Goal: Task Accomplishment & Management: Use online tool/utility

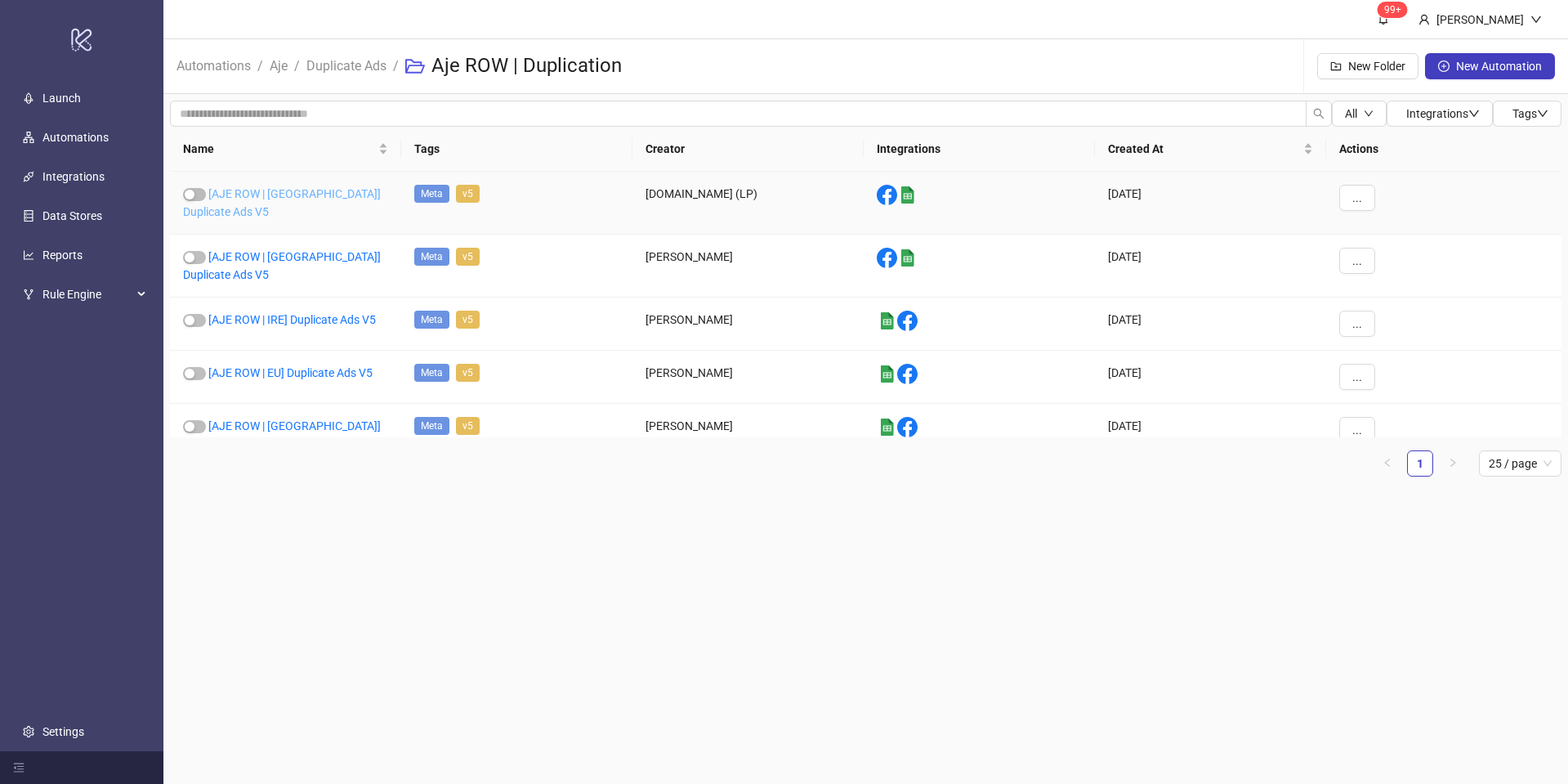
click at [312, 190] on link "[AJE ROW | [GEOGRAPHIC_DATA]] Duplicate Ads V5" at bounding box center [281, 202] width 198 height 31
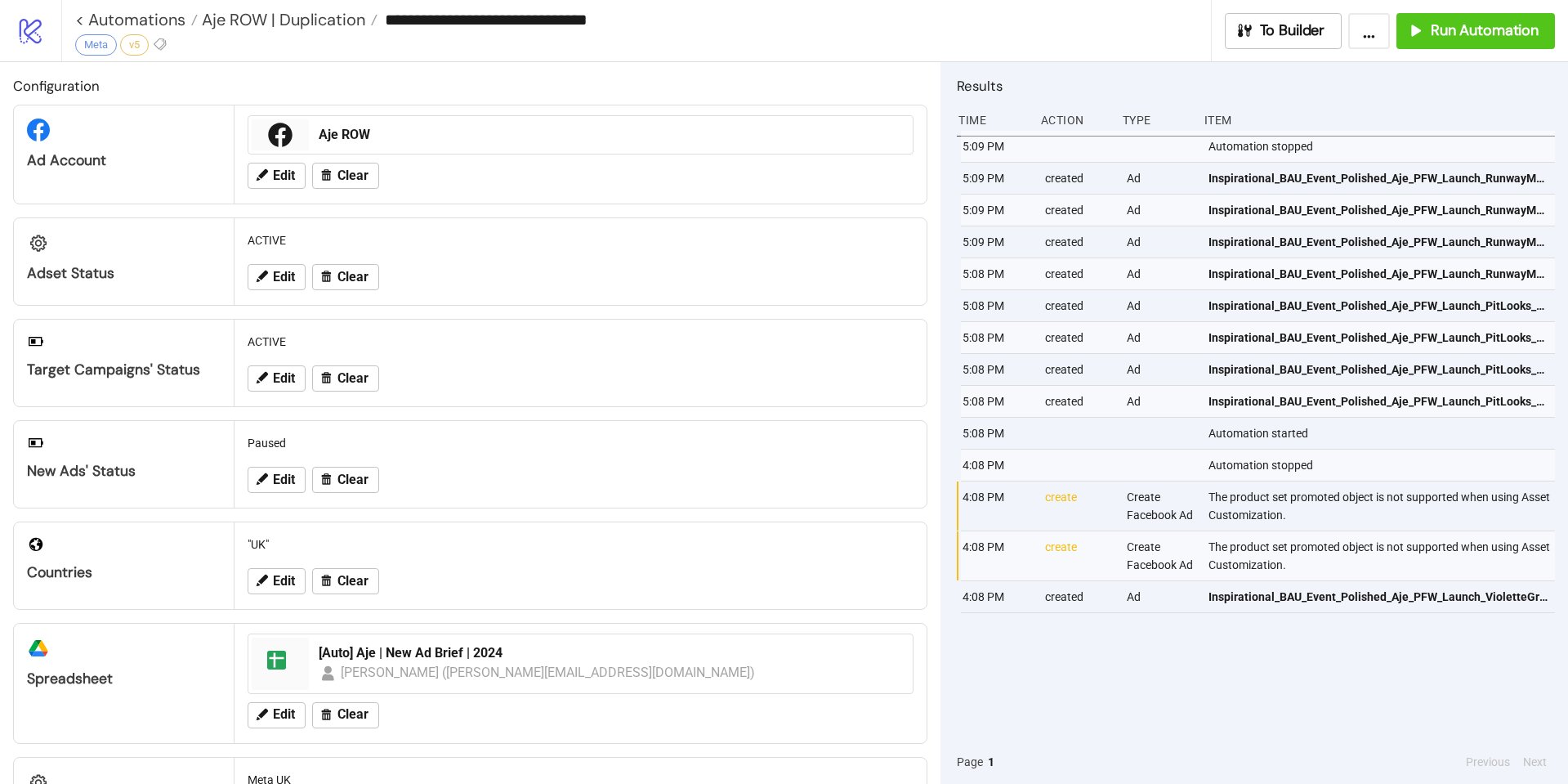
type input "**********"
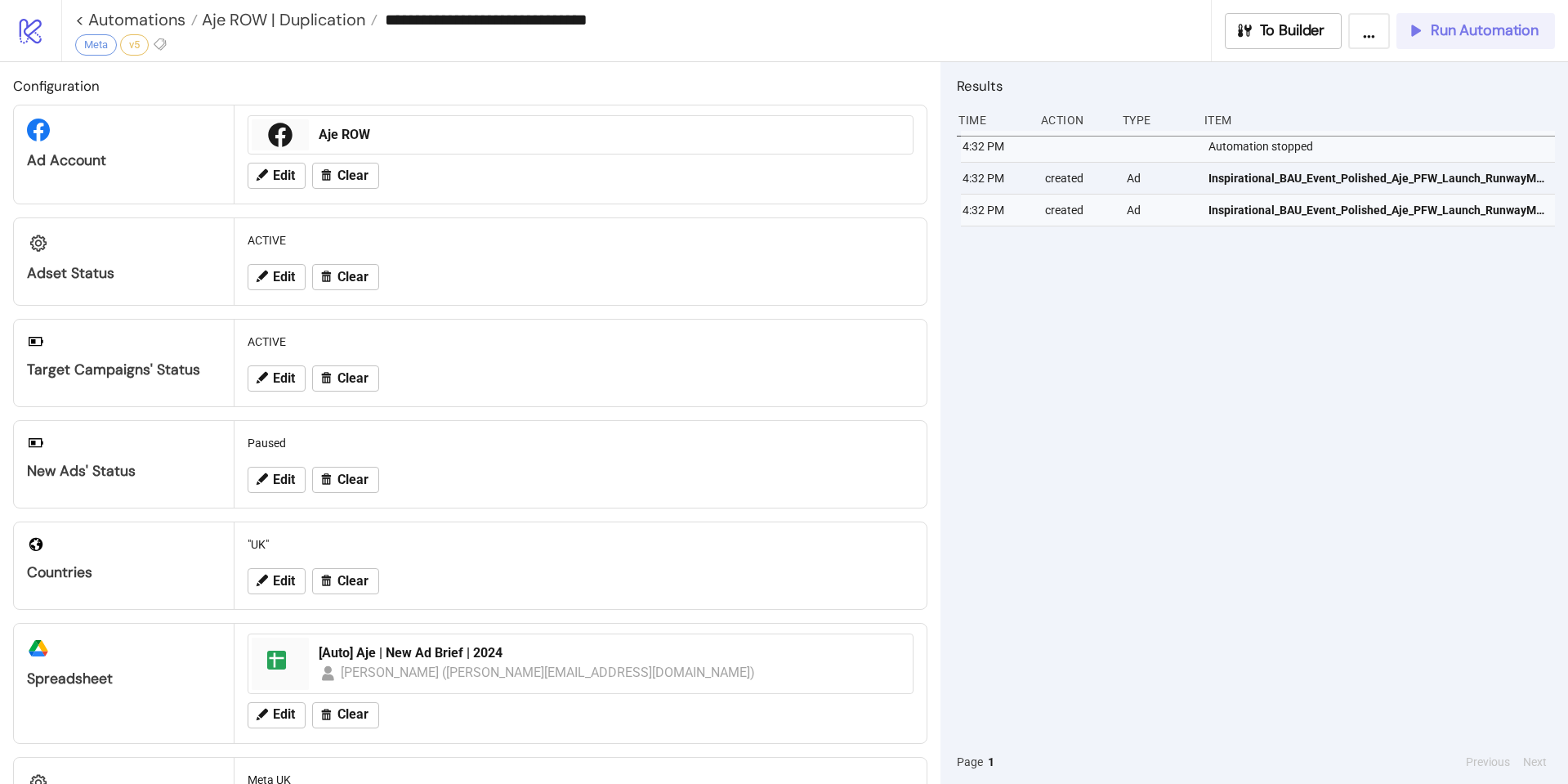
click at [1476, 32] on span "Run Automation" at bounding box center [1484, 30] width 107 height 19
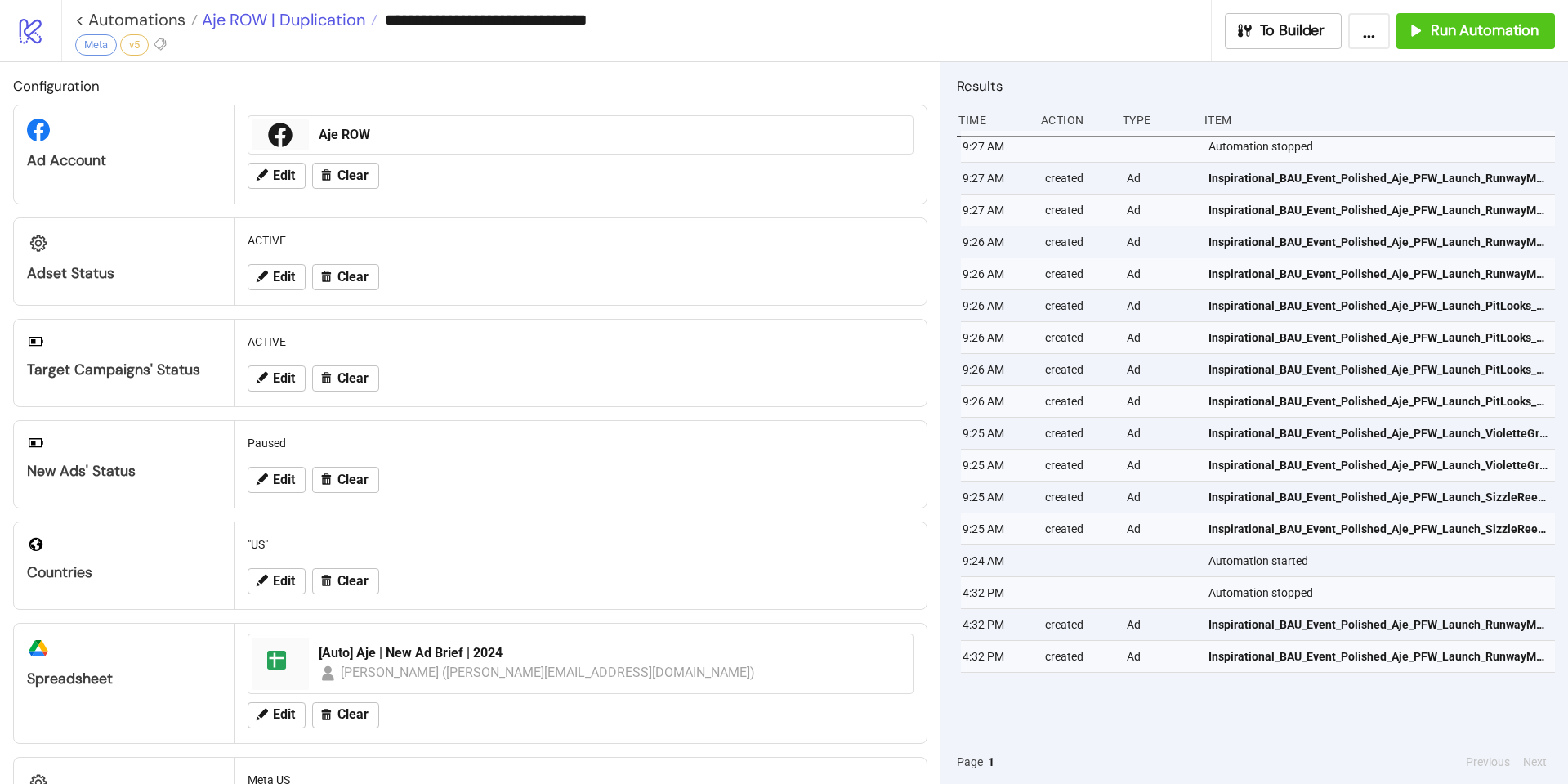
click at [346, 21] on span "Aje ROW | Duplication" at bounding box center [281, 19] width 167 height 21
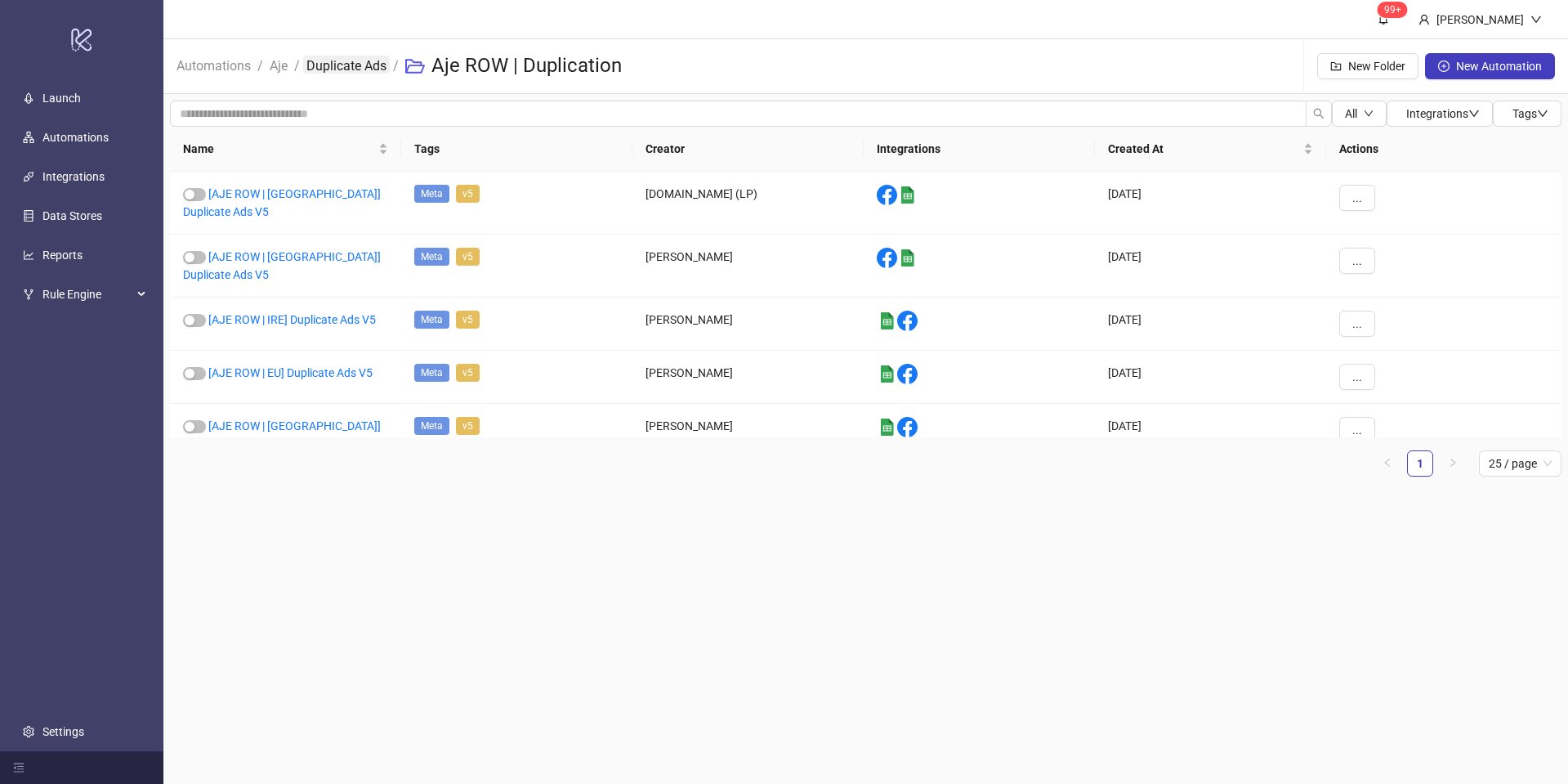
click at [348, 58] on link "Duplicate Ads" at bounding box center [346, 65] width 87 height 18
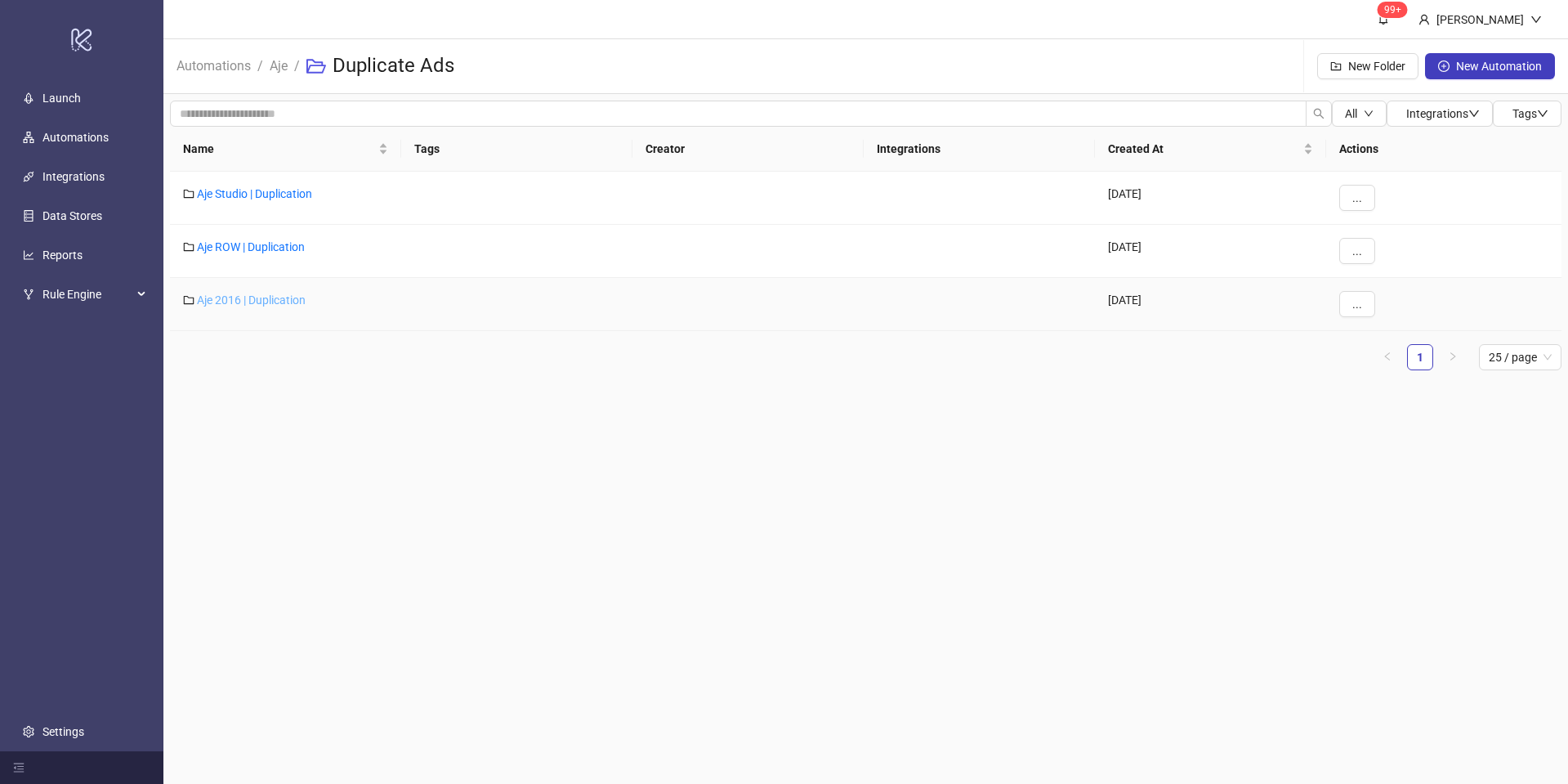
click at [242, 297] on link "Aje 2016 | Duplication" at bounding box center [251, 299] width 108 height 13
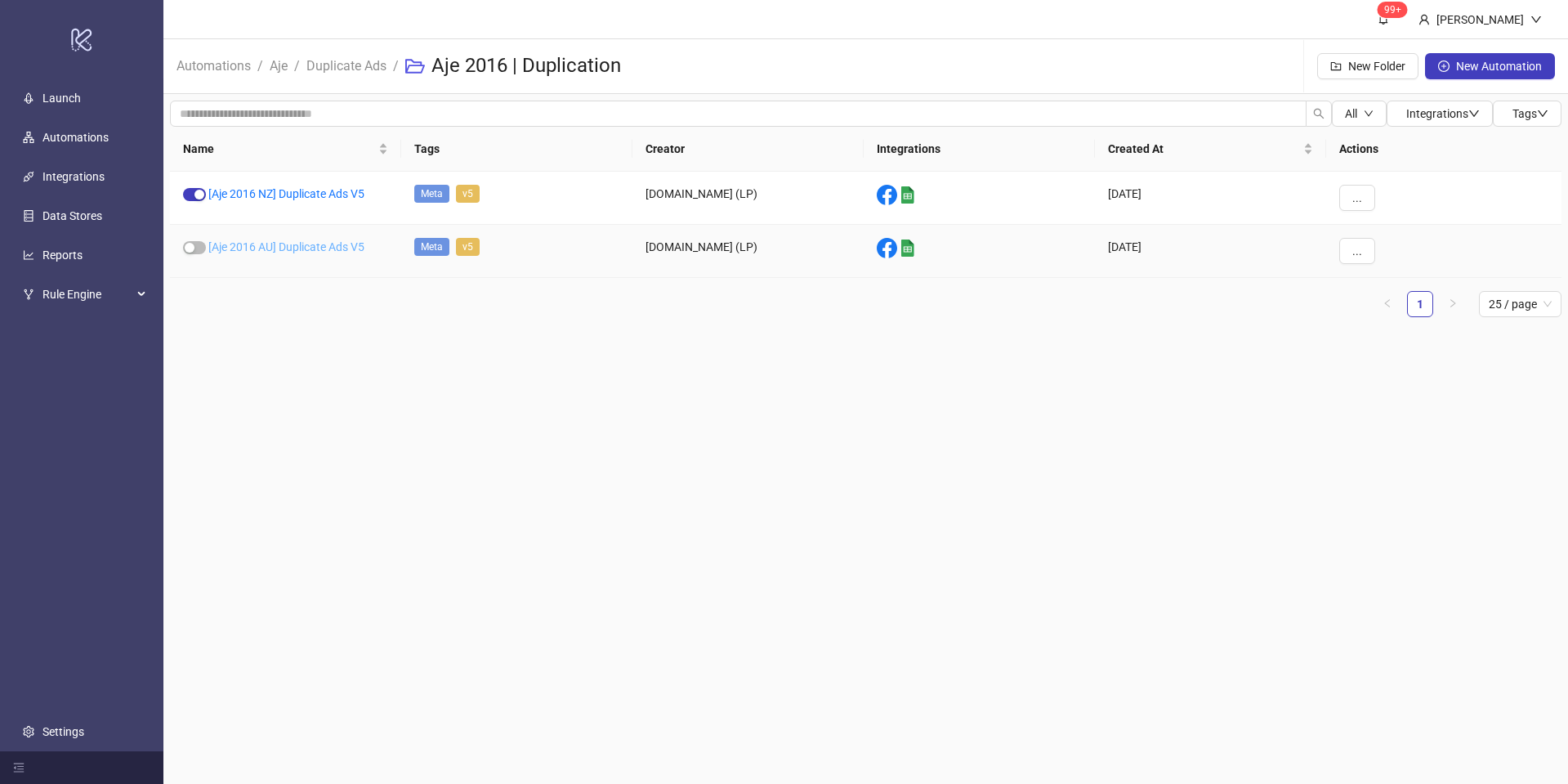
click at [296, 244] on link "[Aje 2016 AU] Duplicate Ads V5" at bounding box center [286, 247] width 156 height 13
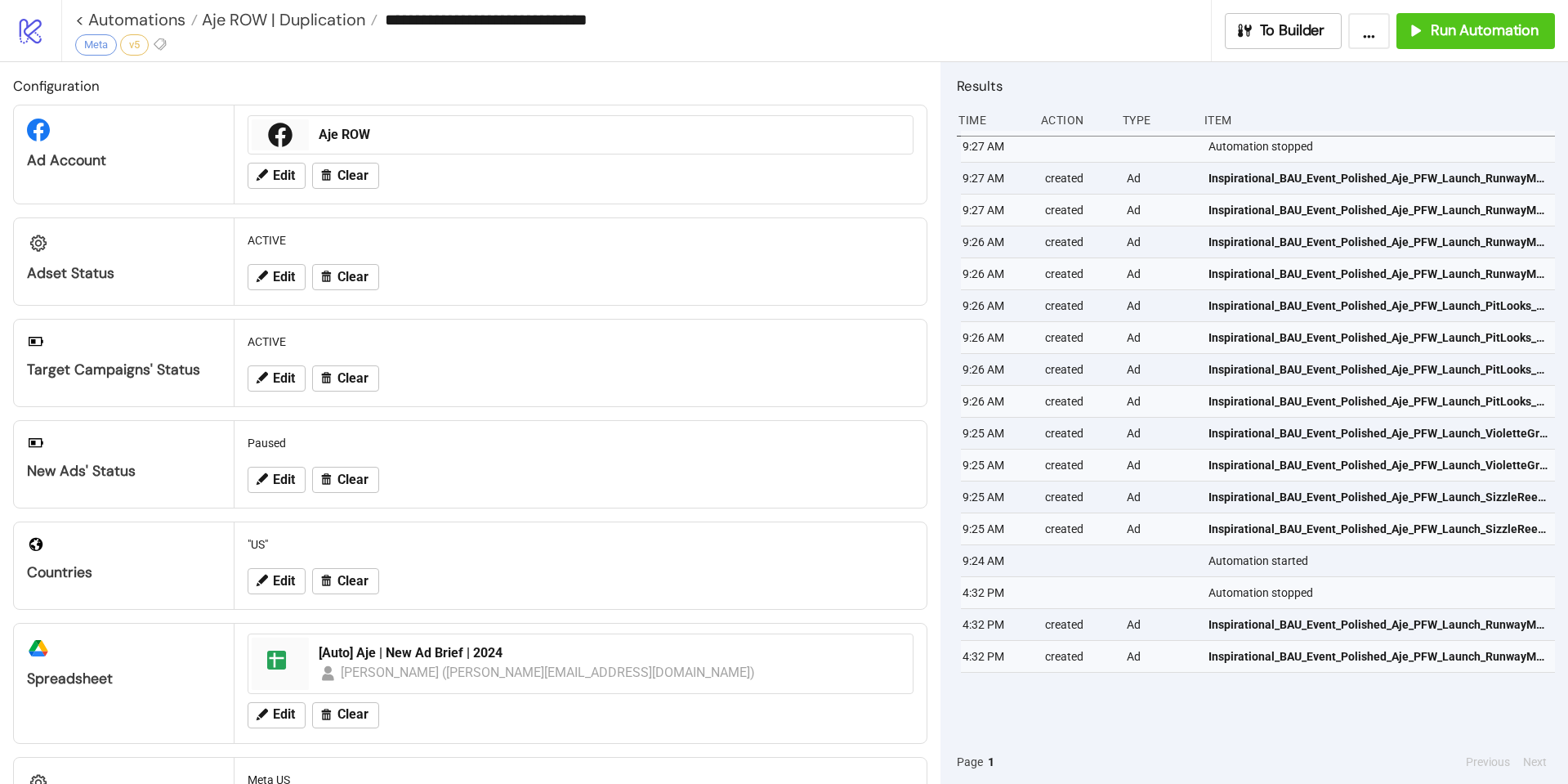
type input "**********"
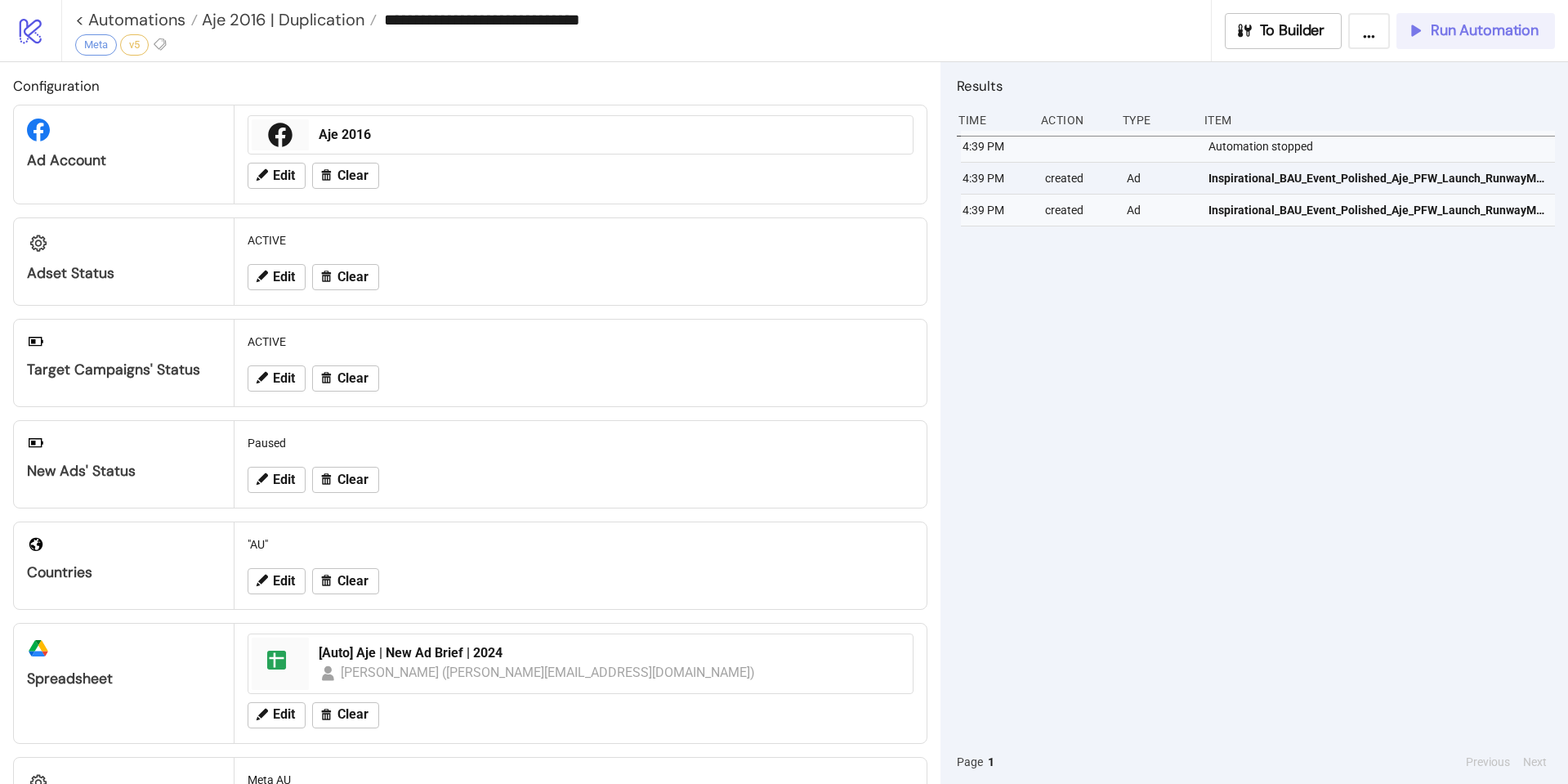
click at [1456, 40] on button "Run Automation" at bounding box center [1475, 31] width 158 height 36
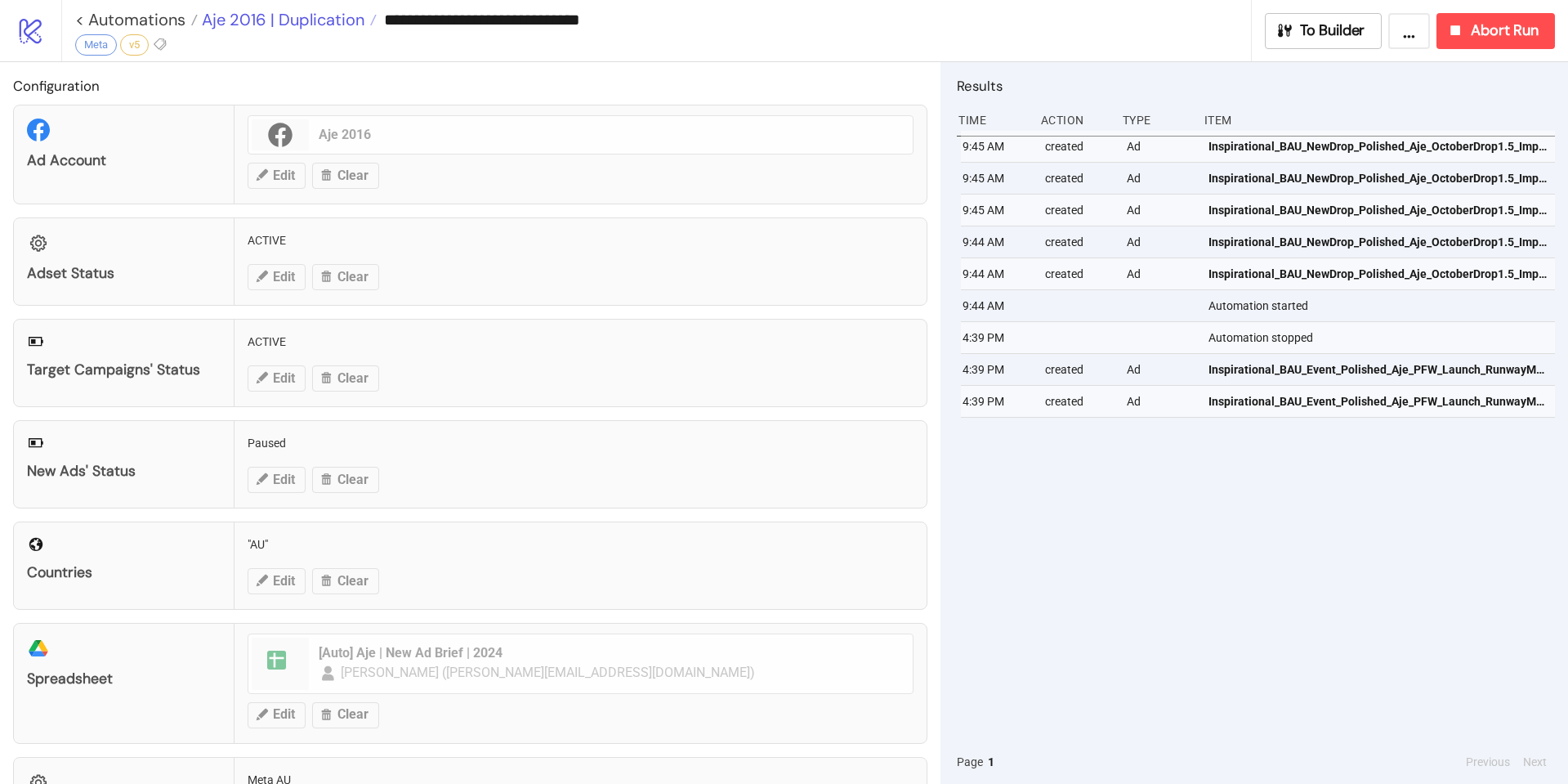
click at [306, 23] on span "Aje 2016 | Duplication" at bounding box center [281, 19] width 167 height 21
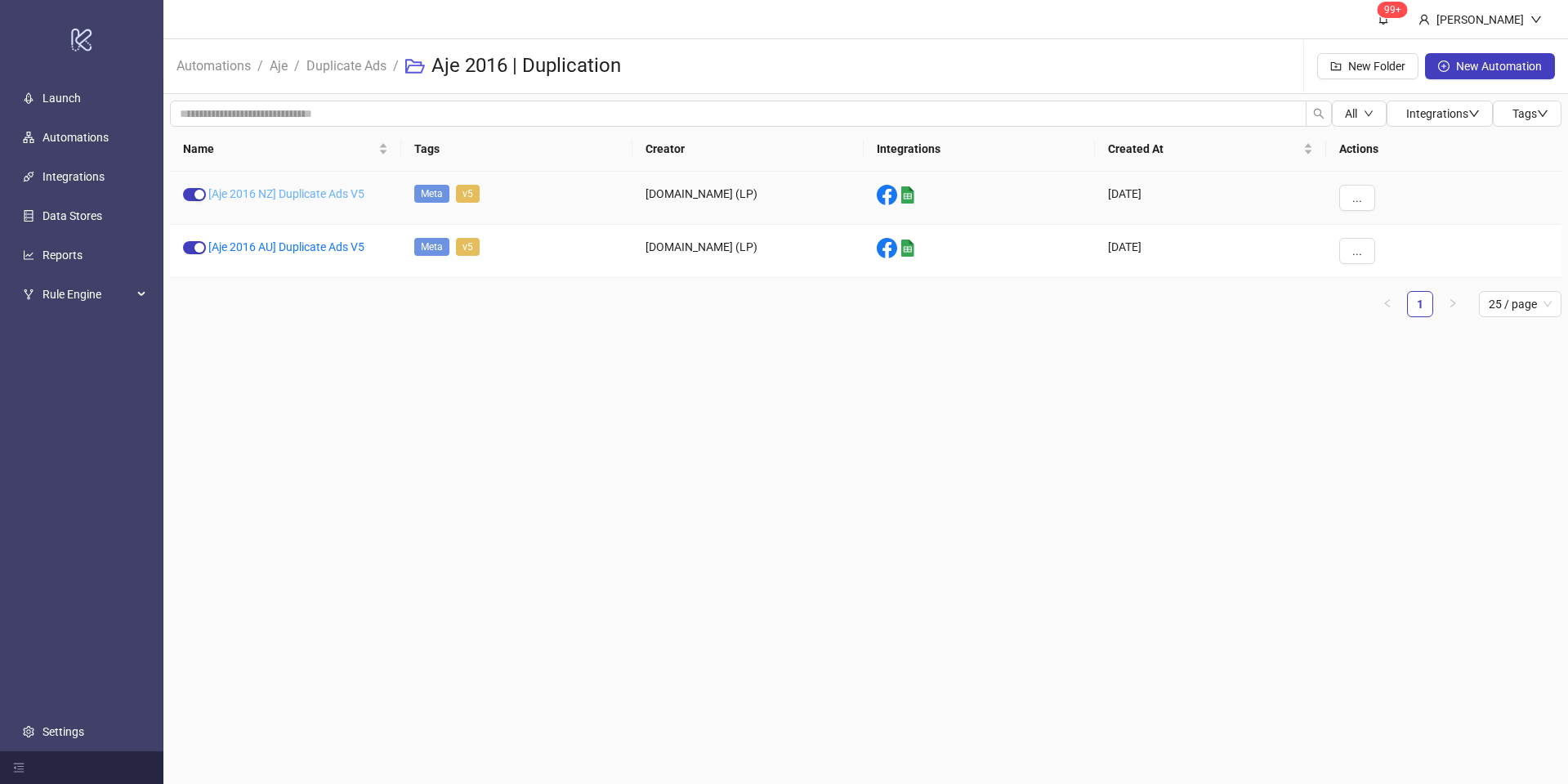
click at [293, 191] on link "[Aje 2016 NZ] Duplicate Ads V5" at bounding box center [286, 193] width 156 height 13
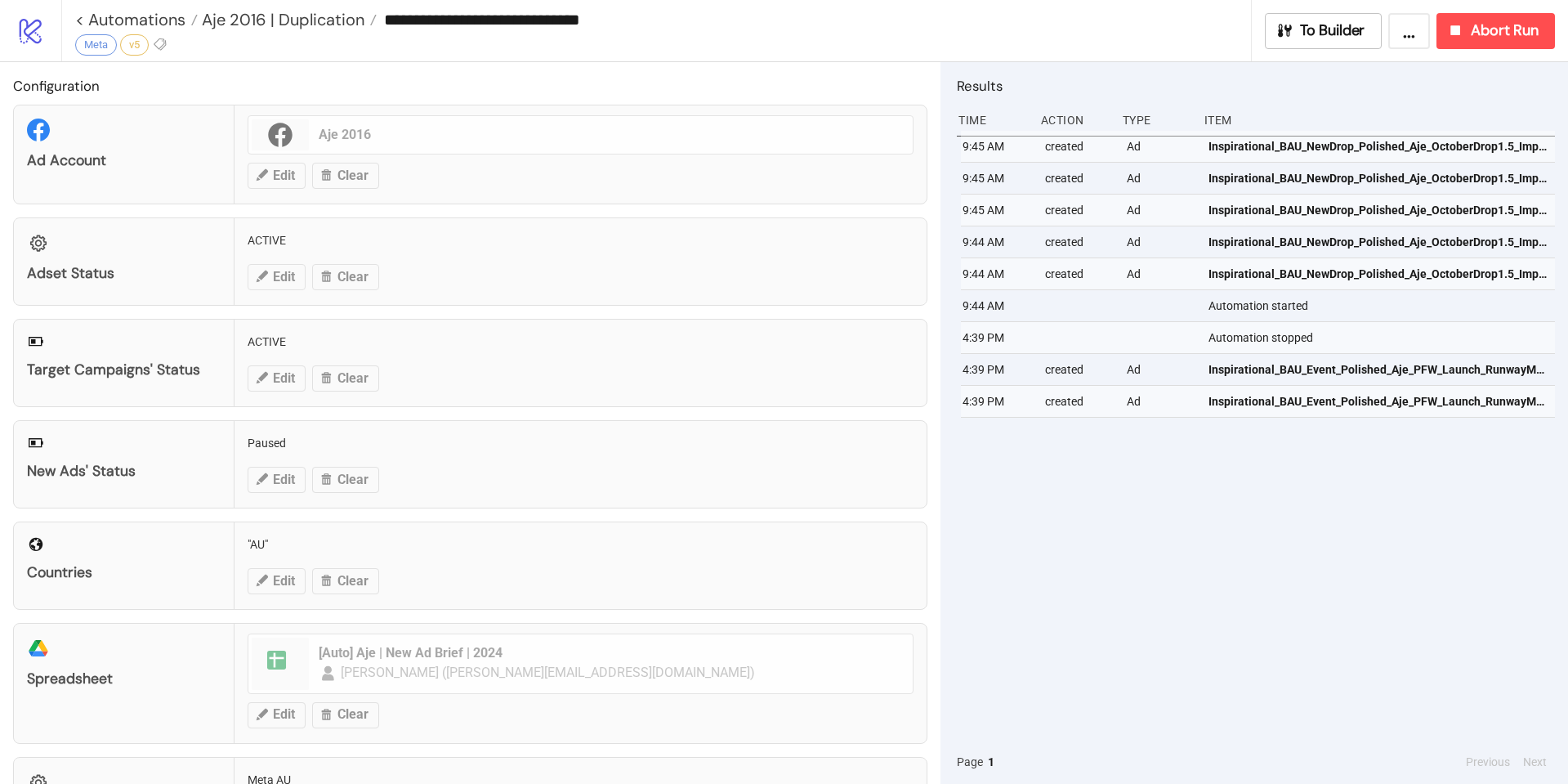
type input "**********"
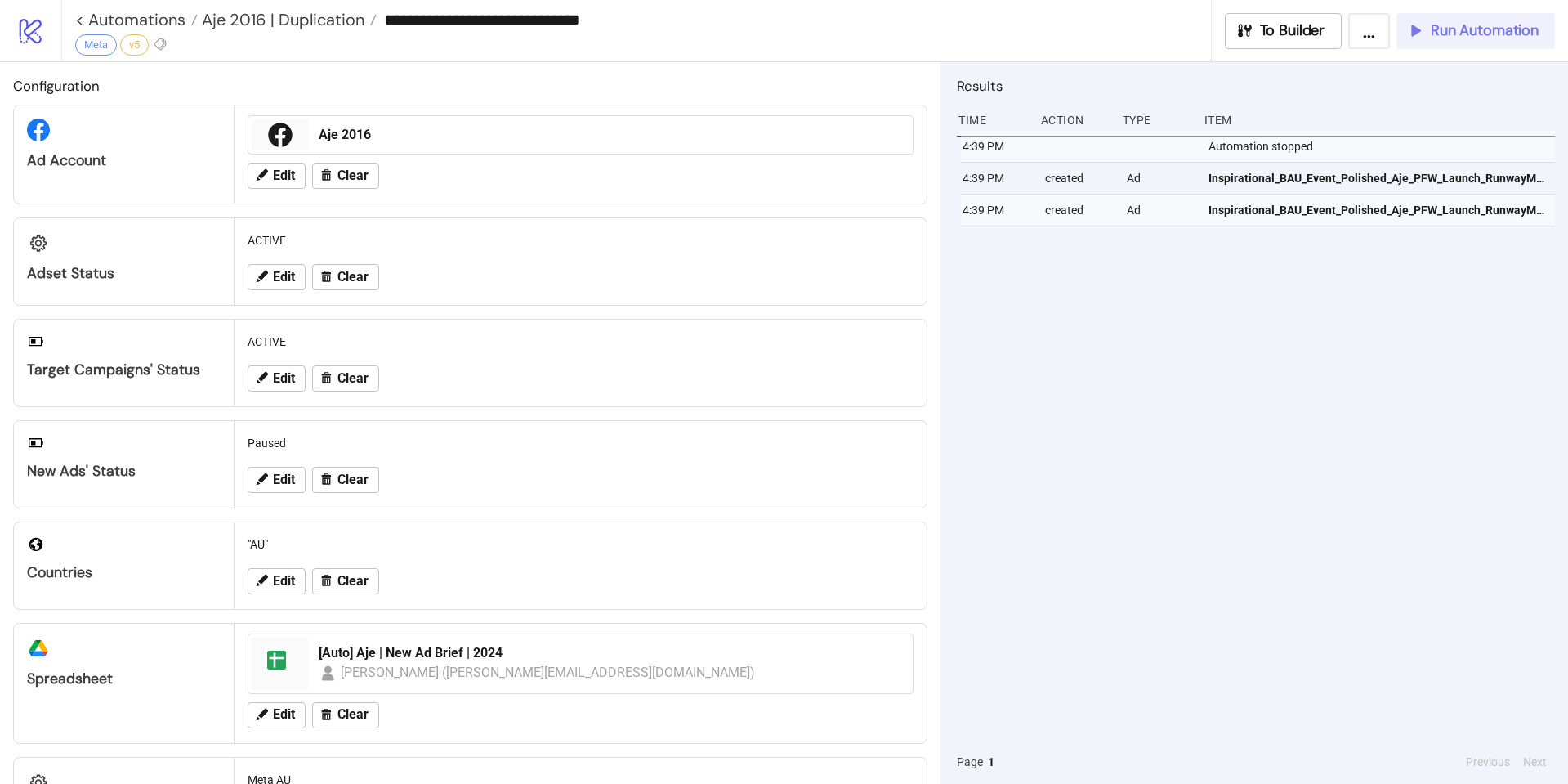
click at [1438, 43] on button "Run Automation" at bounding box center [1475, 31] width 158 height 36
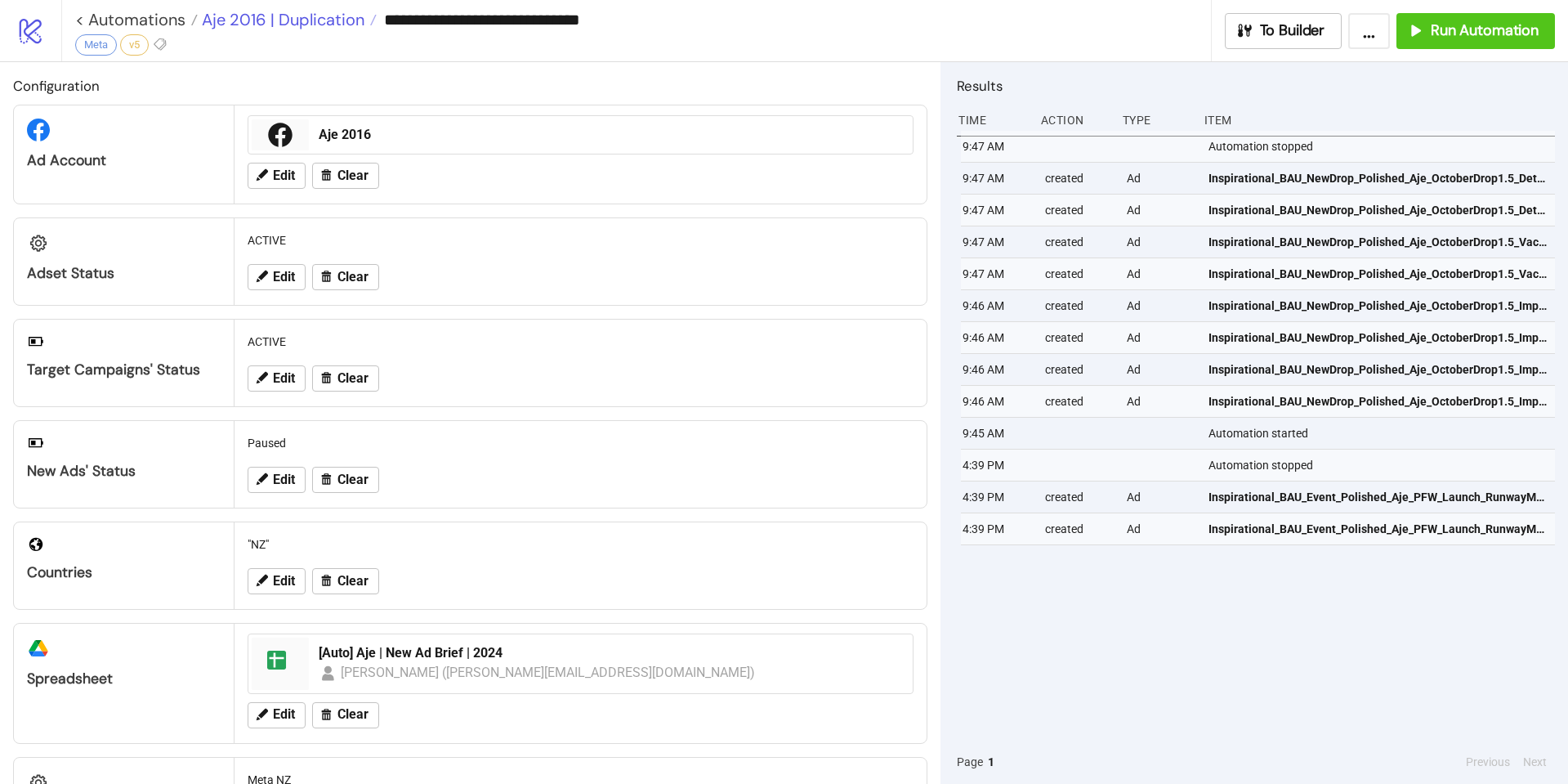
click at [287, 26] on span "Aje 2016 | Duplication" at bounding box center [281, 19] width 167 height 21
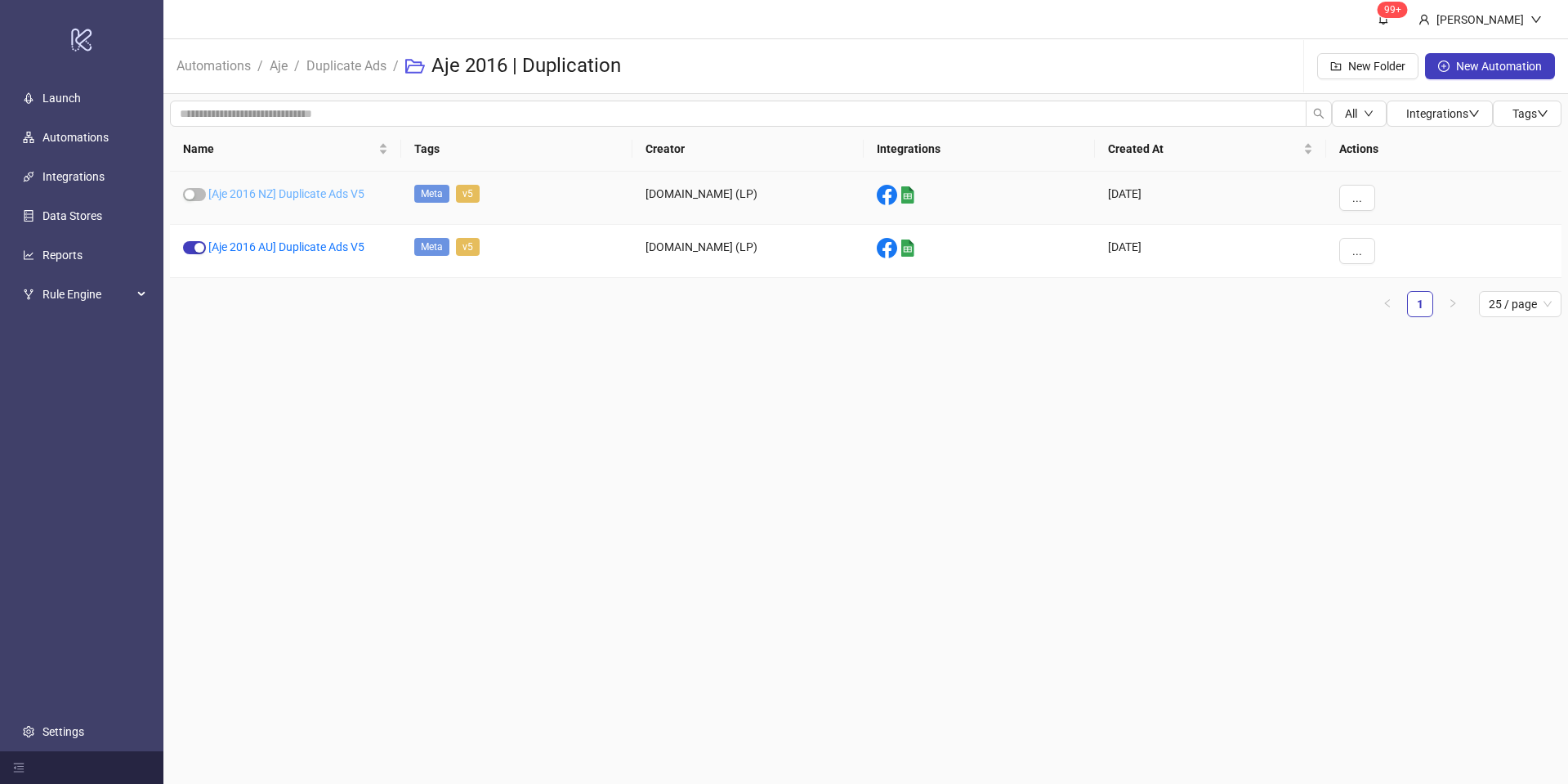
click at [304, 195] on link "[Aje 2016 NZ] Duplicate Ads V5" at bounding box center [286, 193] width 156 height 13
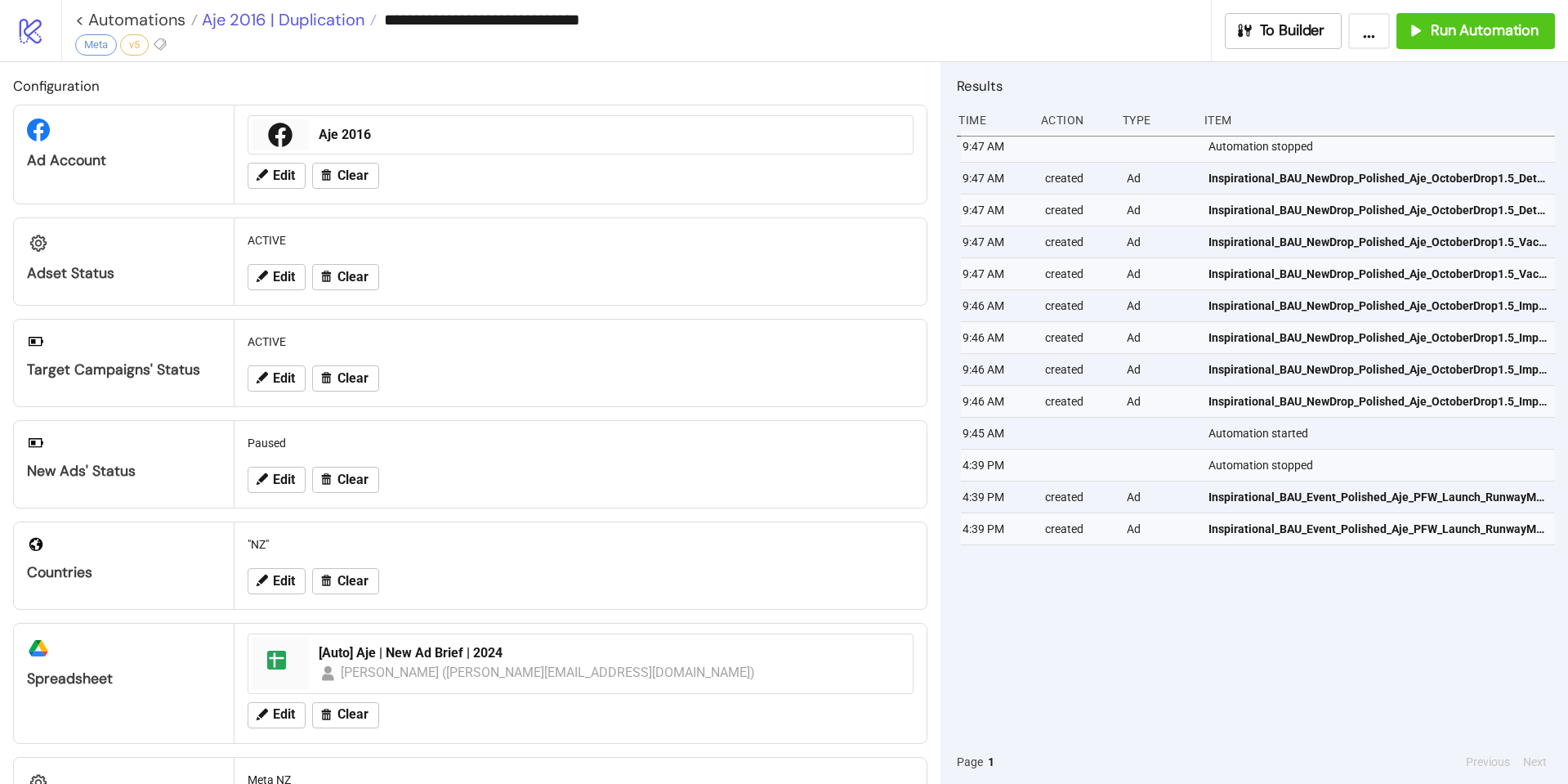
click at [297, 27] on span "Aje 2016 | Duplication" at bounding box center [281, 19] width 167 height 21
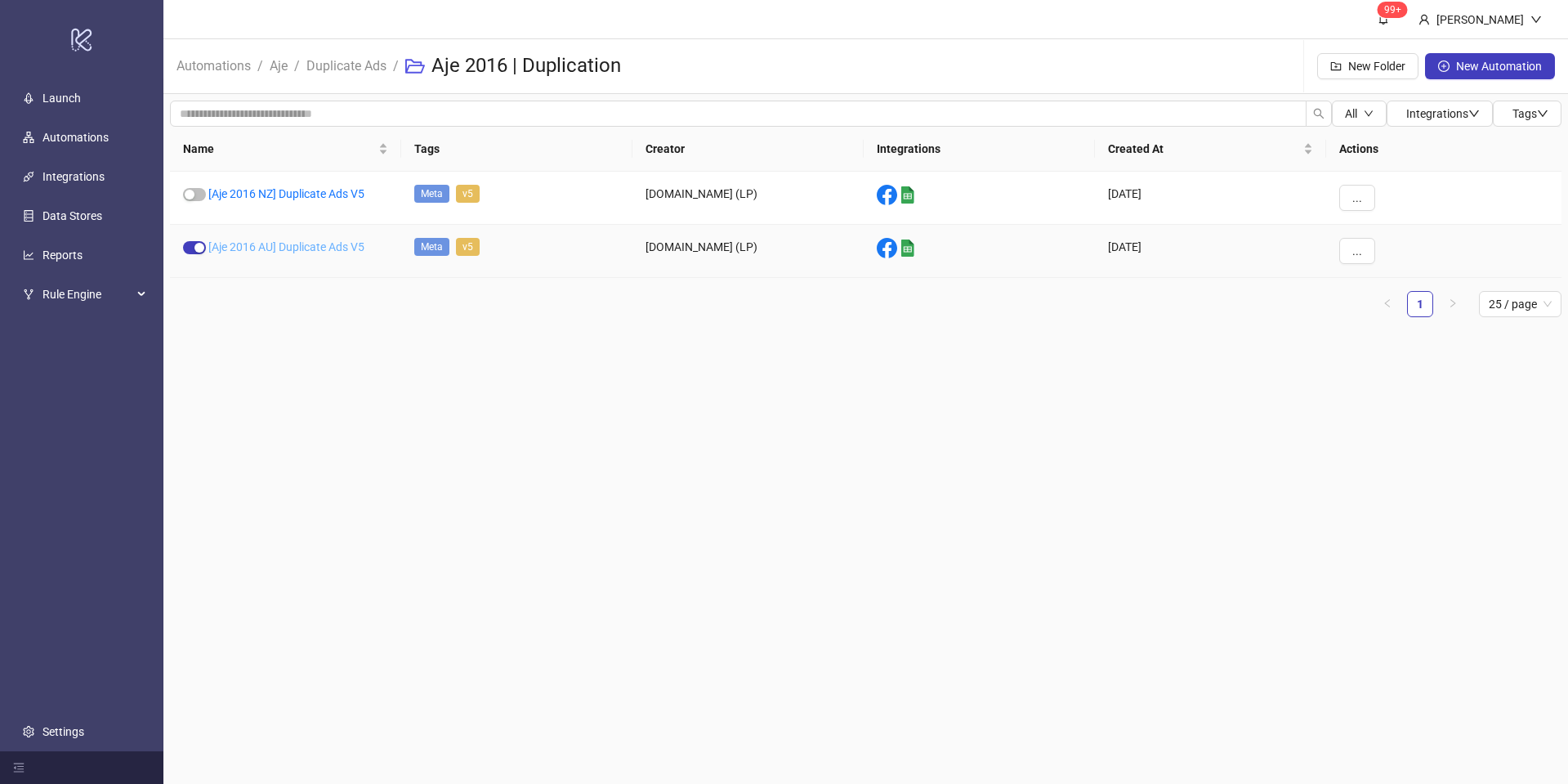
click at [280, 253] on link "[Aje 2016 AU] Duplicate Ads V5" at bounding box center [286, 247] width 156 height 13
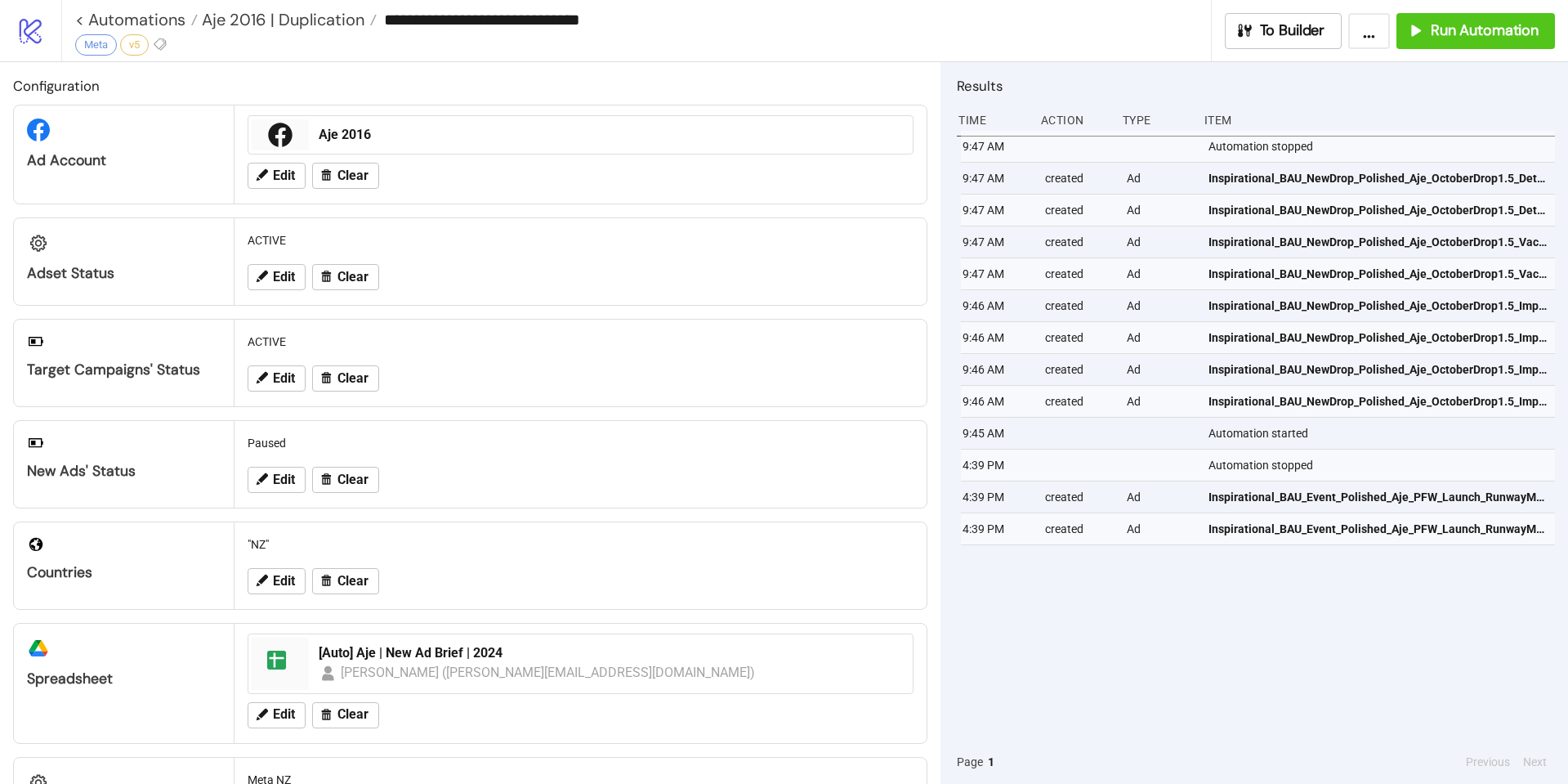
type input "**********"
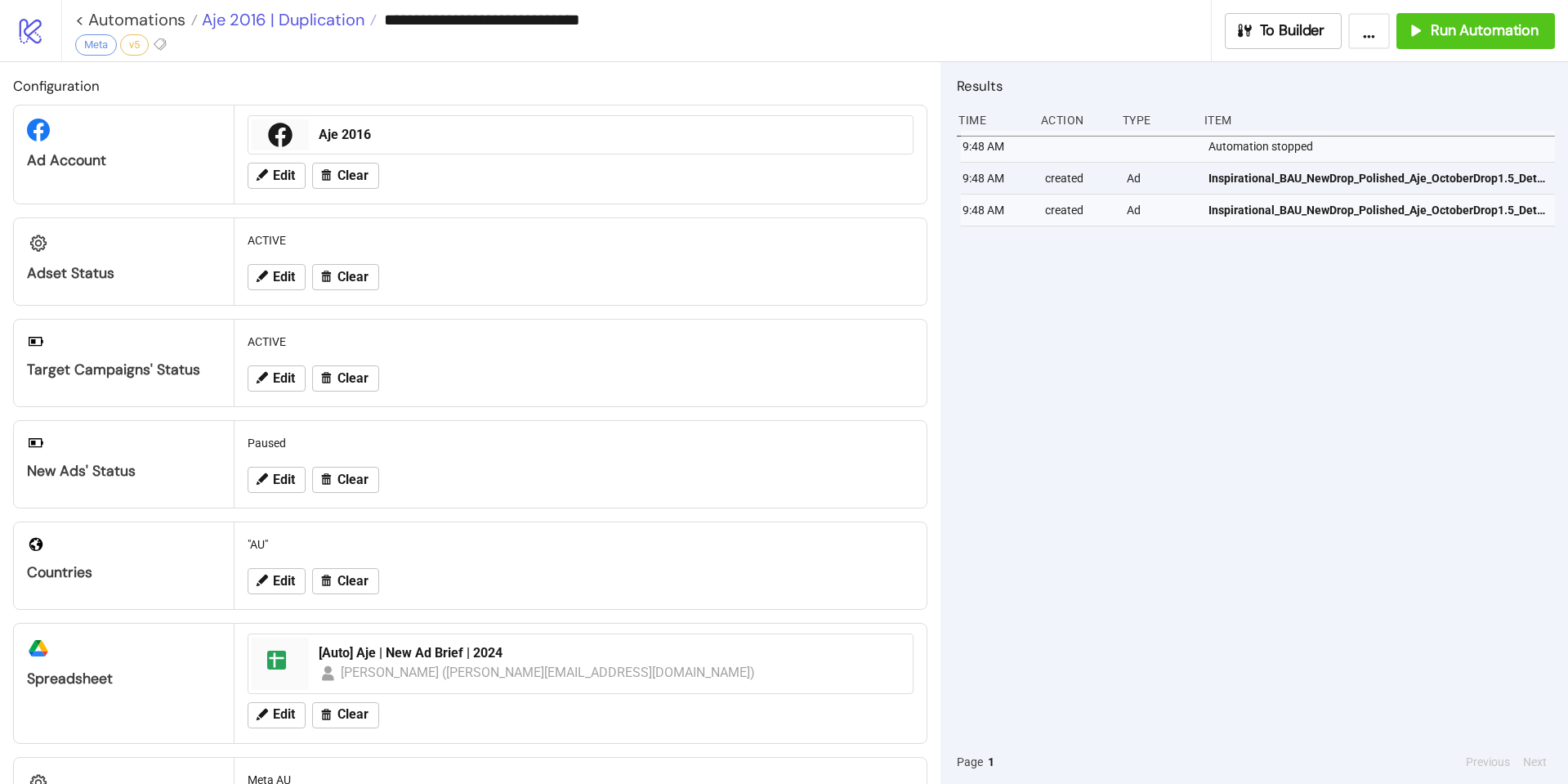
click at [338, 21] on span "Aje 2016 | Duplication" at bounding box center [281, 19] width 167 height 21
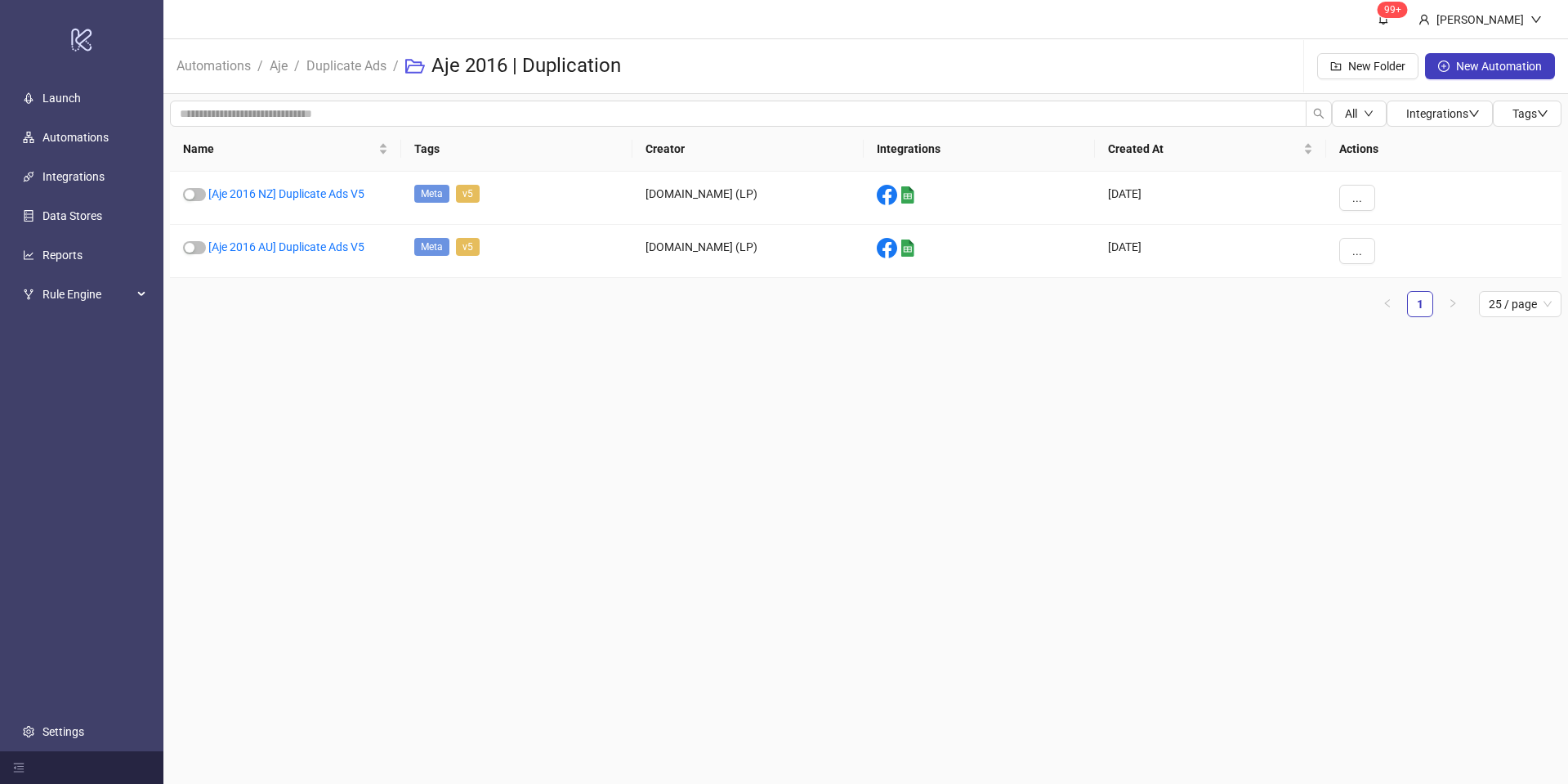
click at [340, 74] on span "Duplicate Ads" at bounding box center [346, 66] width 81 height 21
click at [348, 62] on link "Duplicate Ads" at bounding box center [346, 65] width 87 height 18
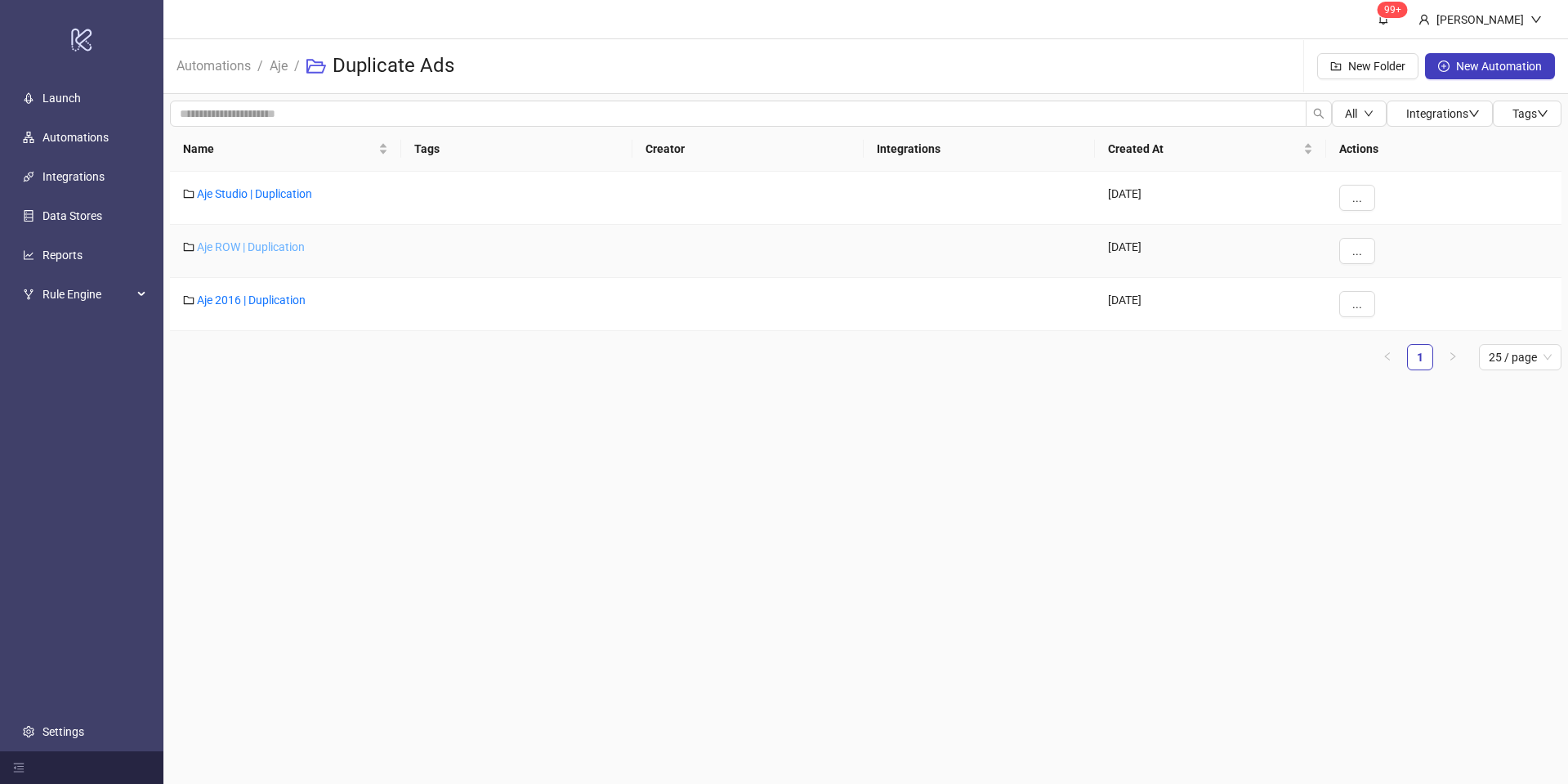
click at [262, 250] on link "Aje ROW | Duplication" at bounding box center [251, 247] width 107 height 13
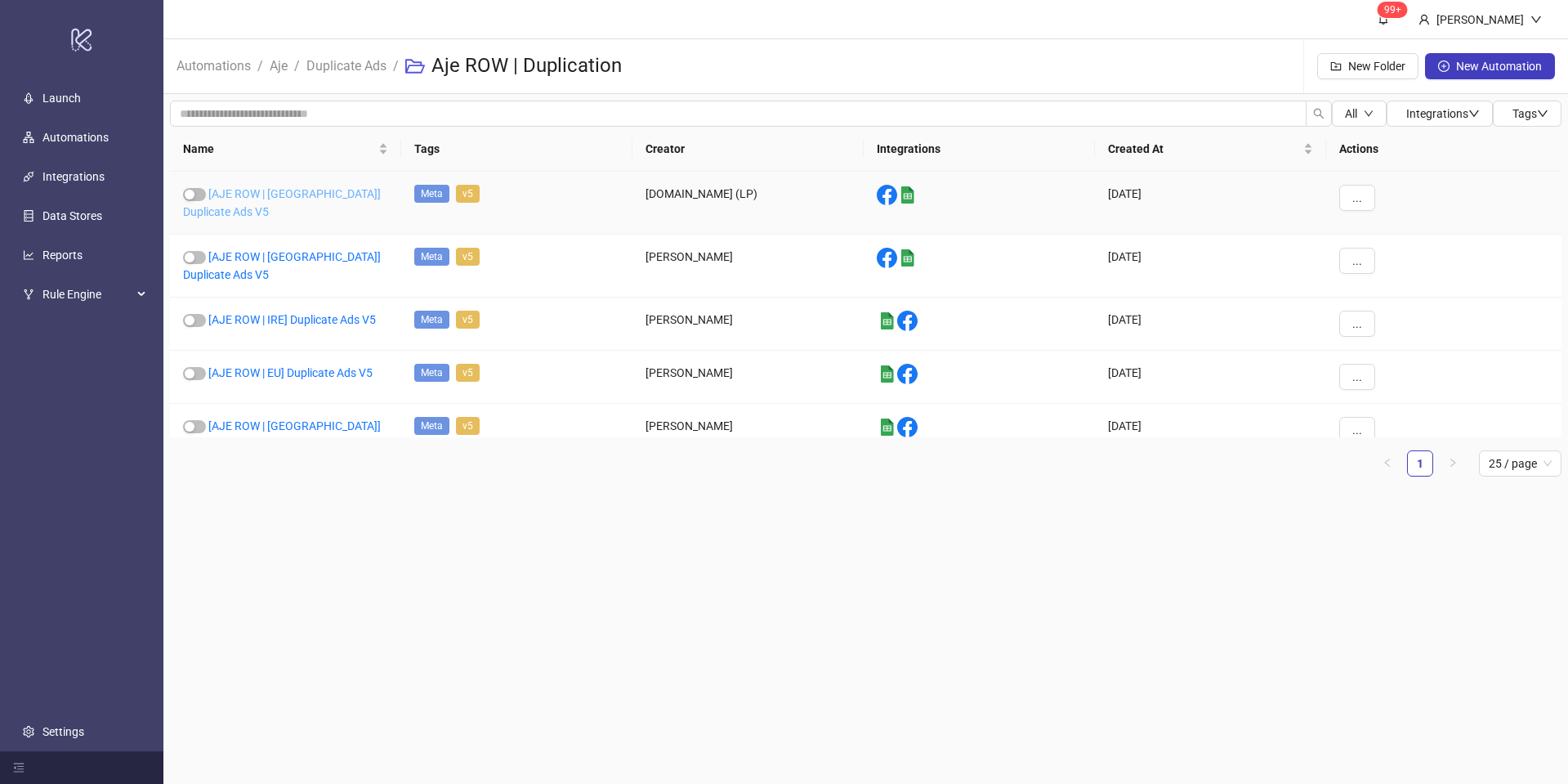
click at [327, 187] on link "[AJE ROW | [GEOGRAPHIC_DATA]] Duplicate Ads V5" at bounding box center [281, 202] width 198 height 31
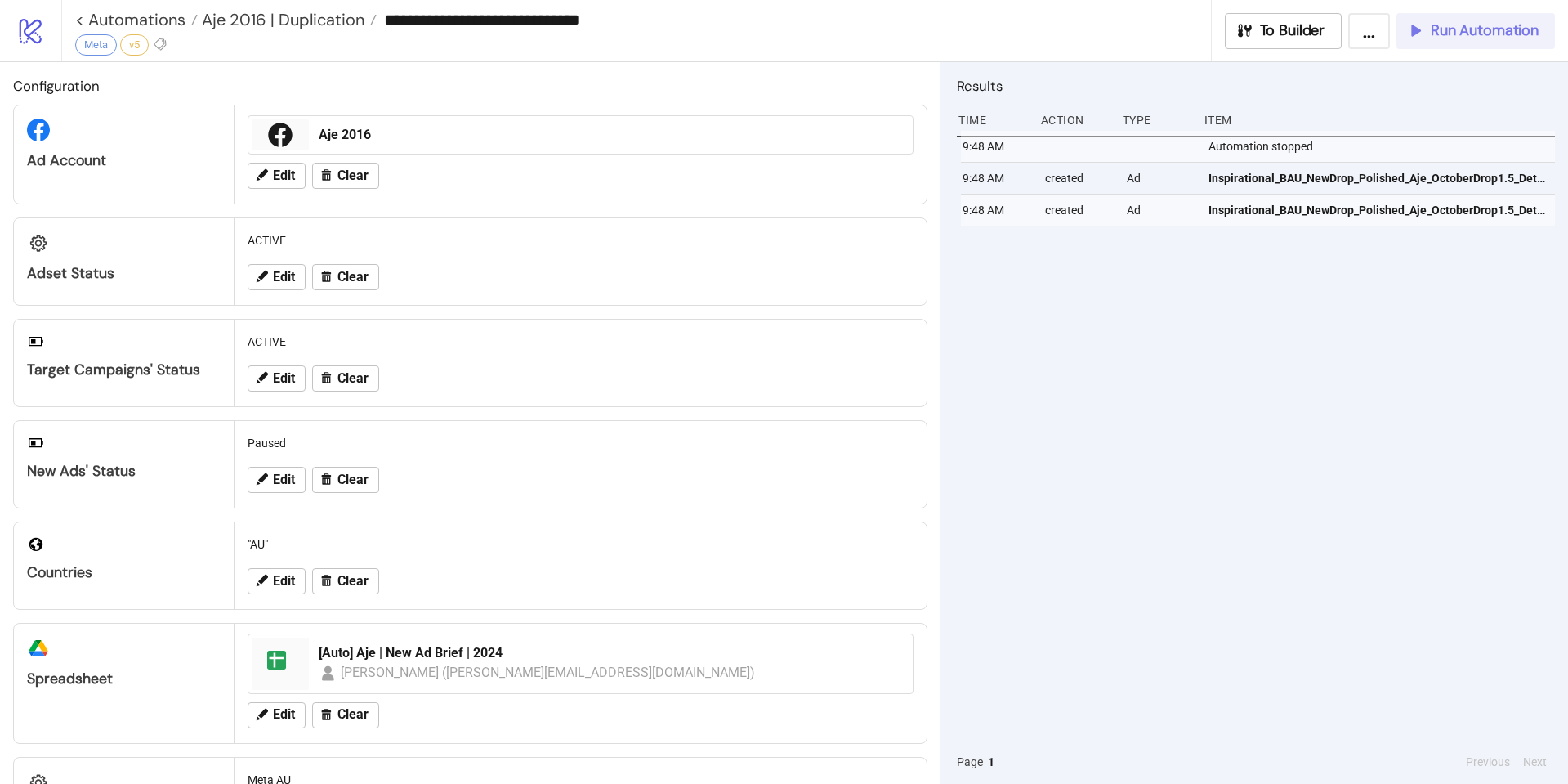
type input "**********"
click at [1498, 34] on span "Run Automation" at bounding box center [1484, 30] width 107 height 19
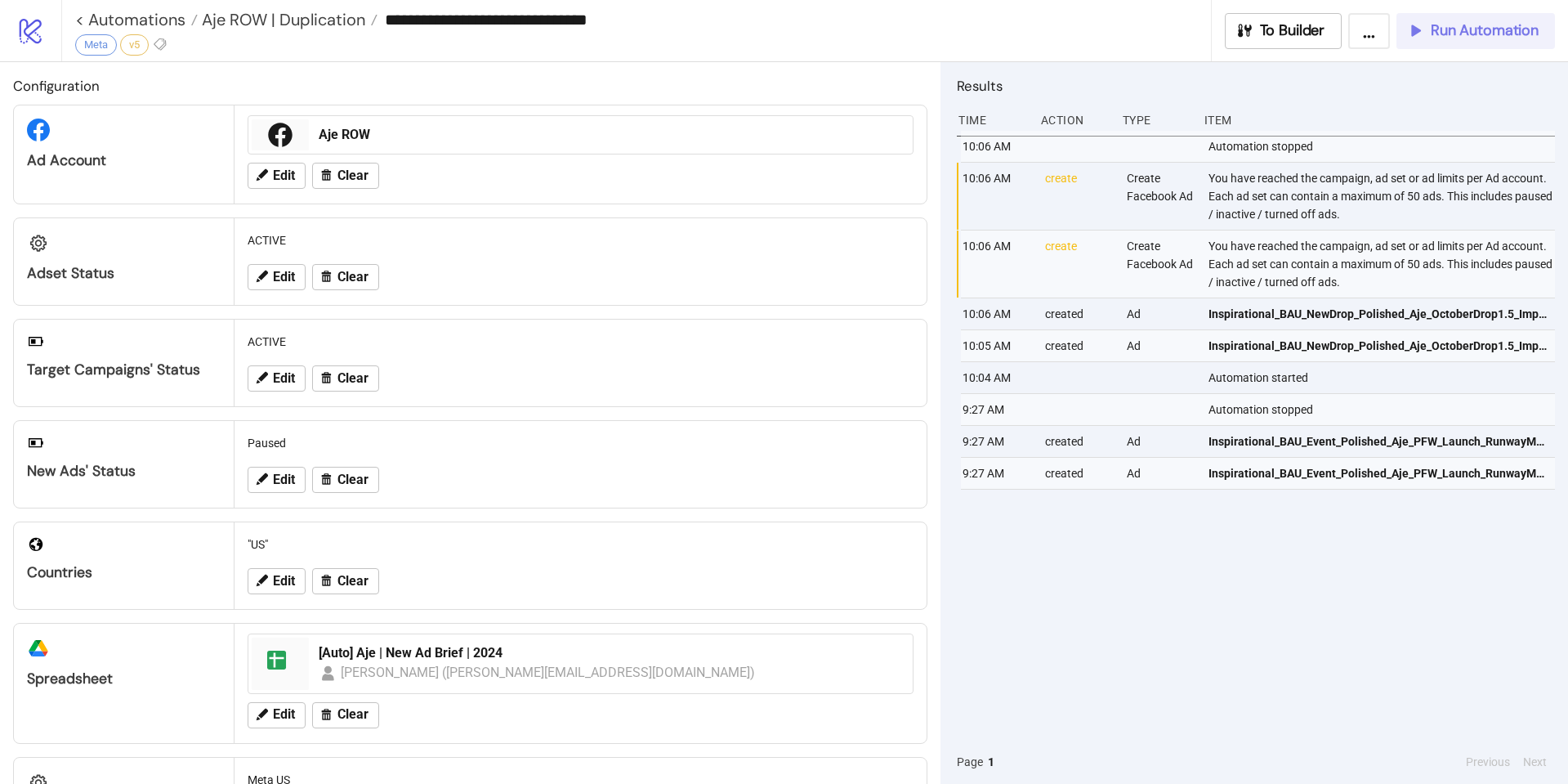
click at [1432, 32] on span "Run Automation" at bounding box center [1484, 30] width 107 height 19
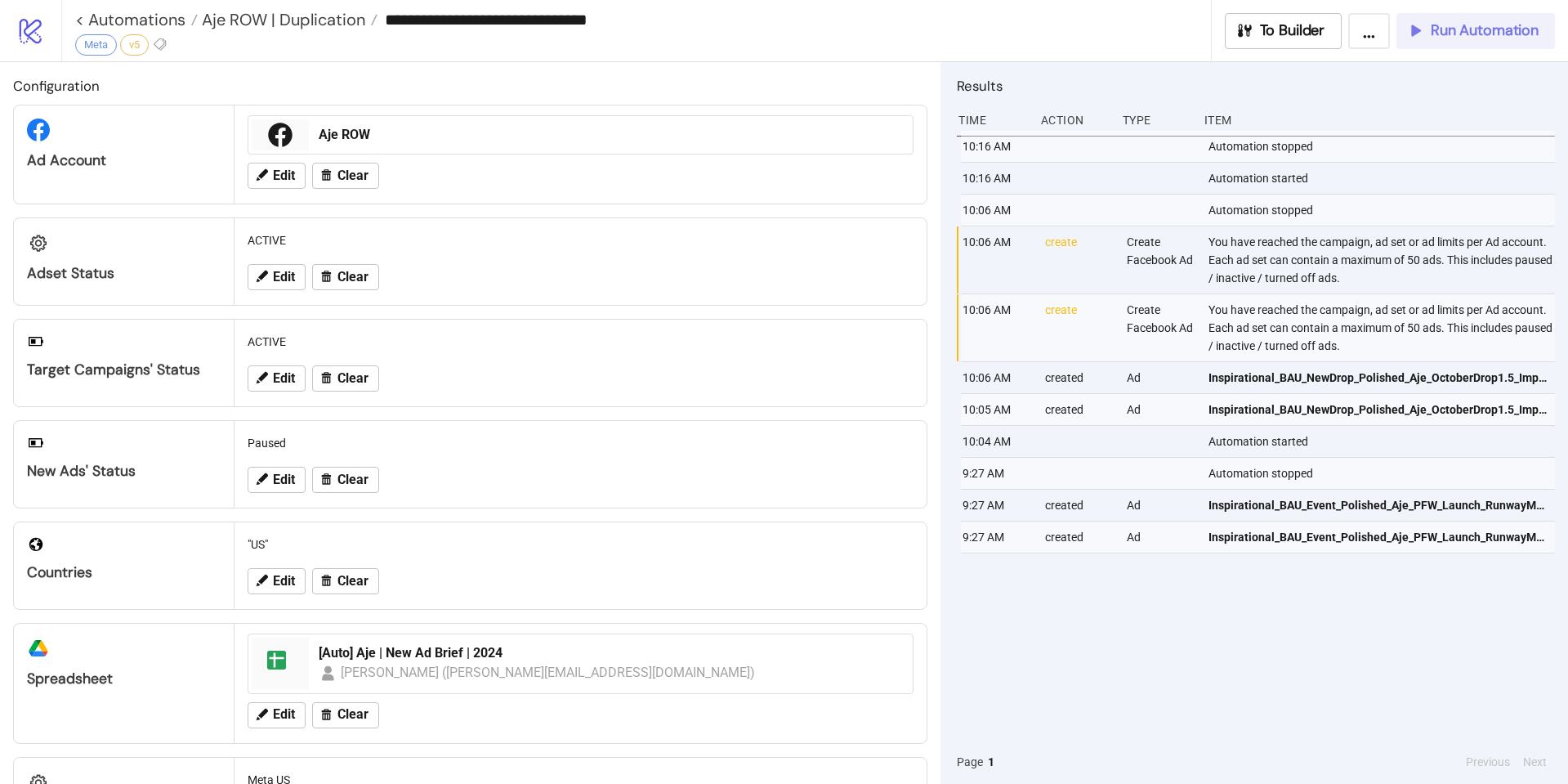
click at [1425, 29] on div "Run Automation" at bounding box center [1472, 30] width 132 height 19
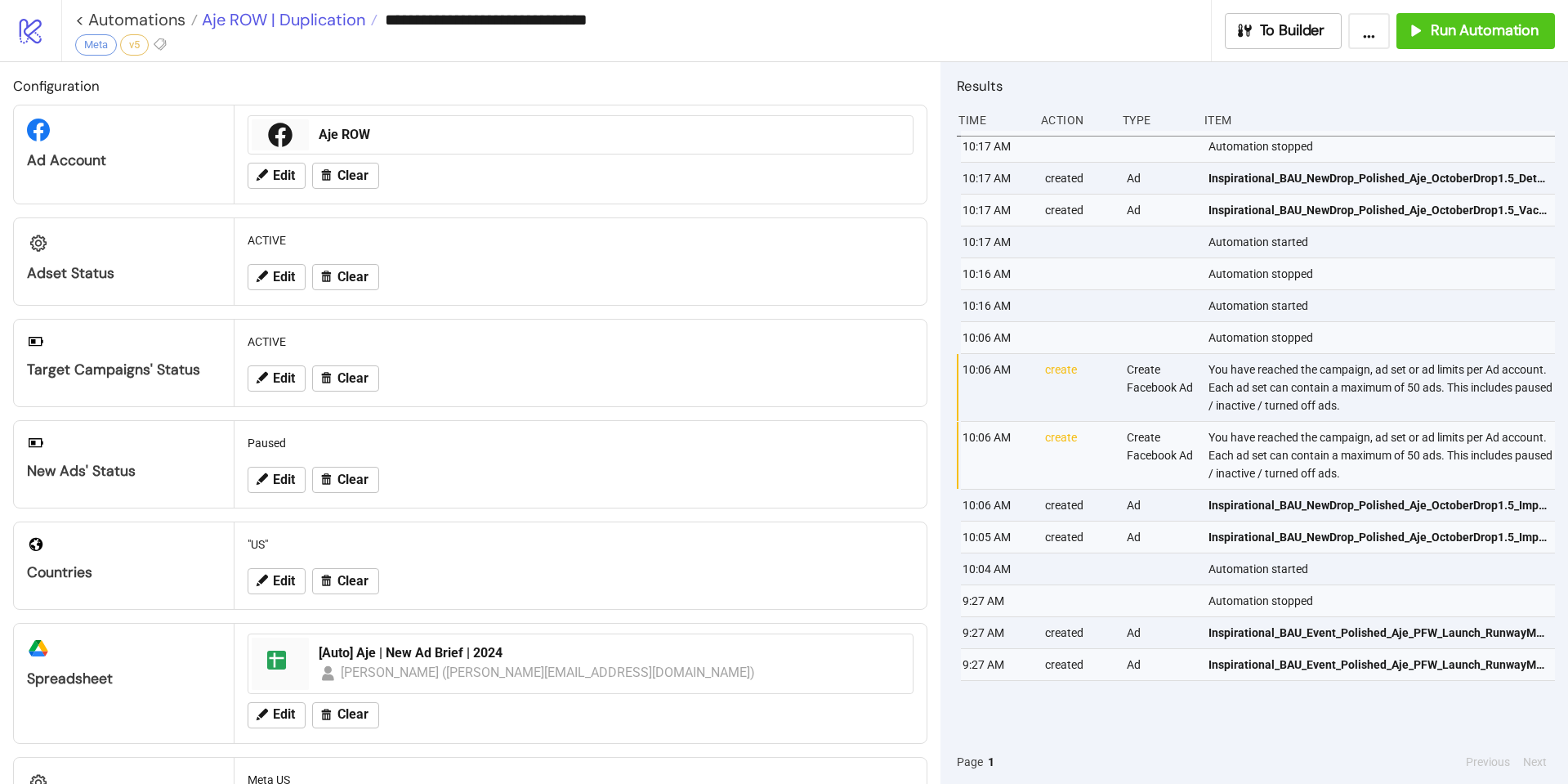
click at [338, 21] on span "Aje ROW | Duplication" at bounding box center [281, 19] width 167 height 21
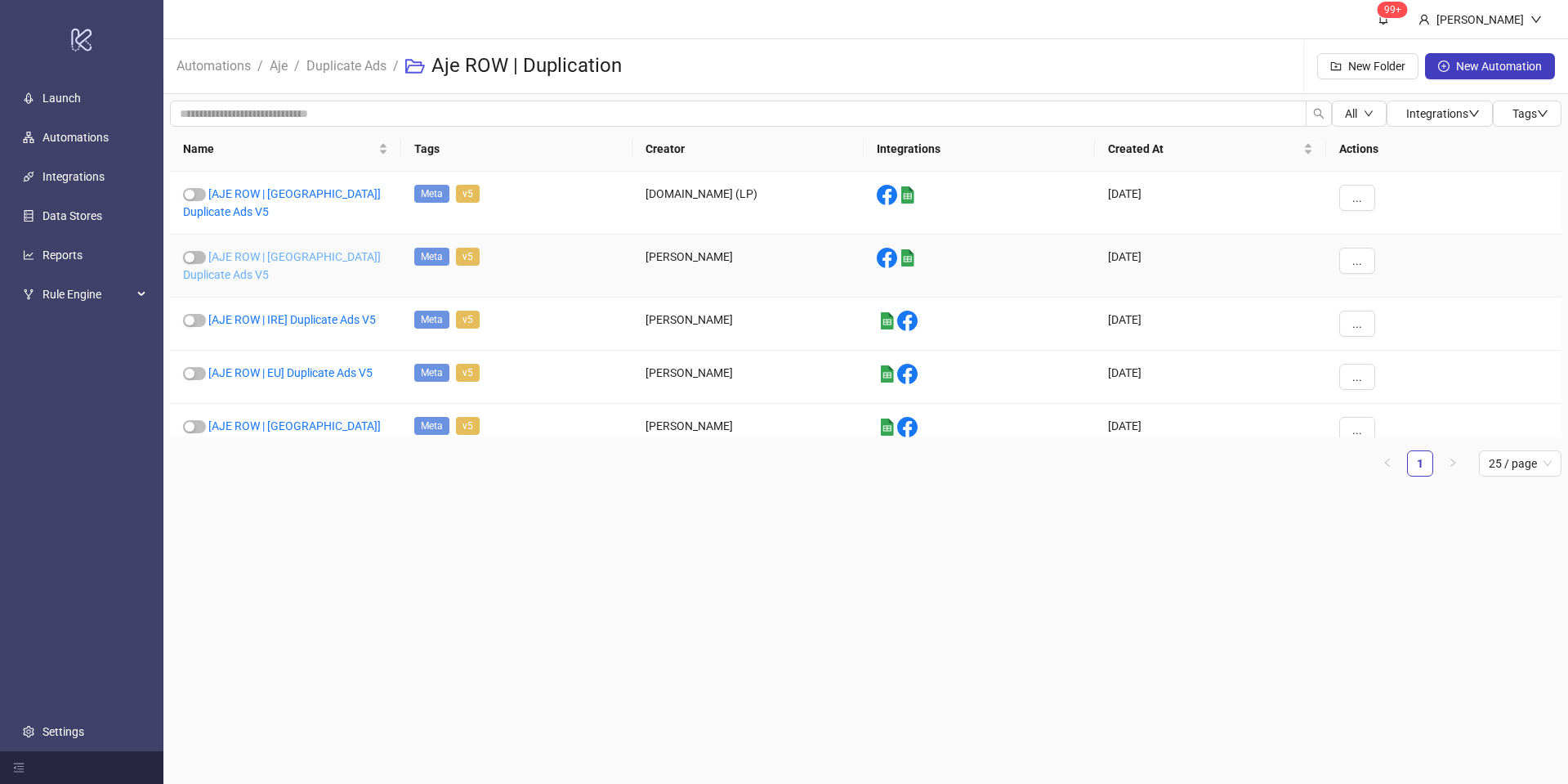
click at [290, 250] on link "[AJE ROW | [GEOGRAPHIC_DATA]] Duplicate Ads V5" at bounding box center [281, 265] width 198 height 31
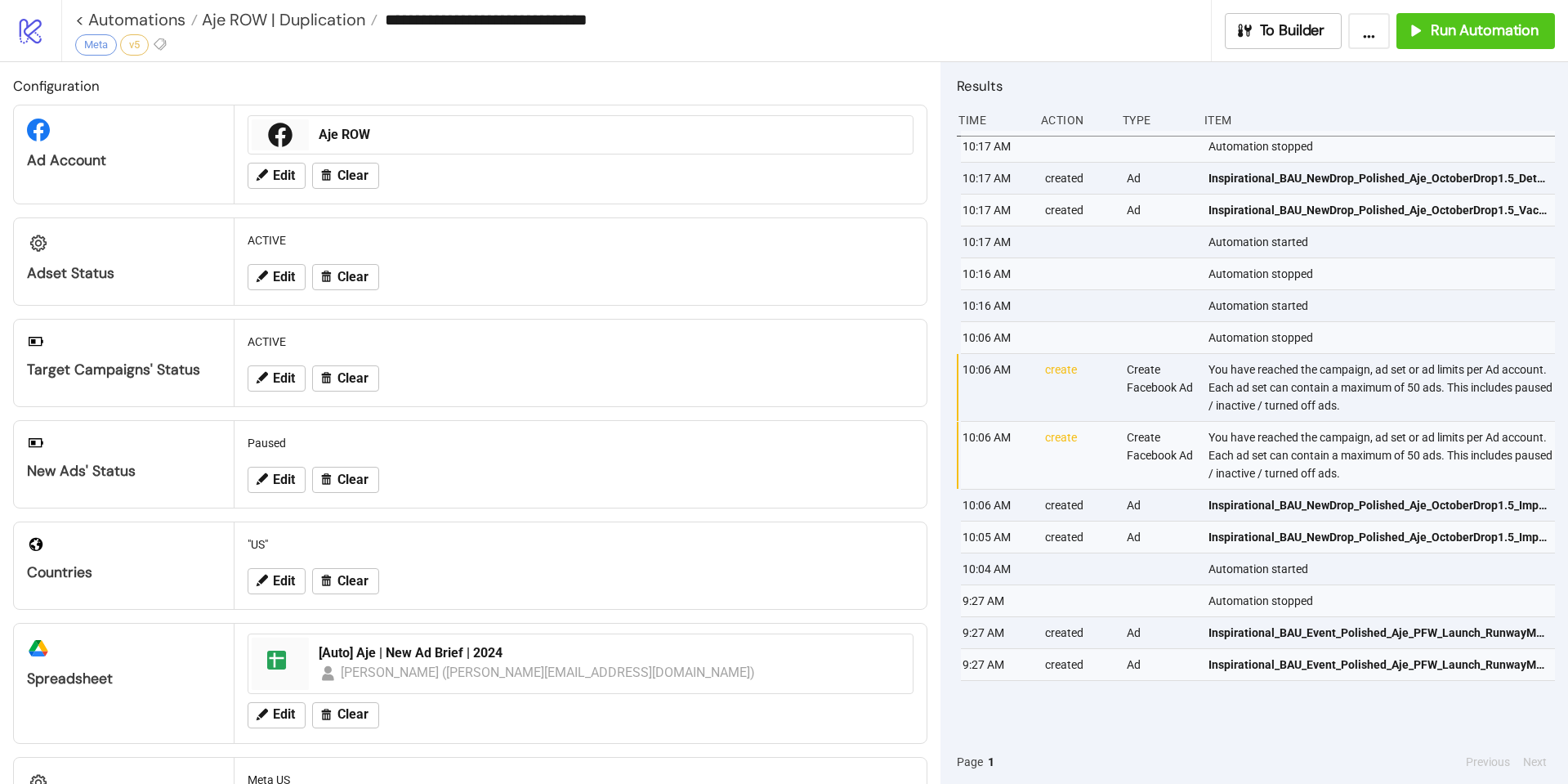
type input "**********"
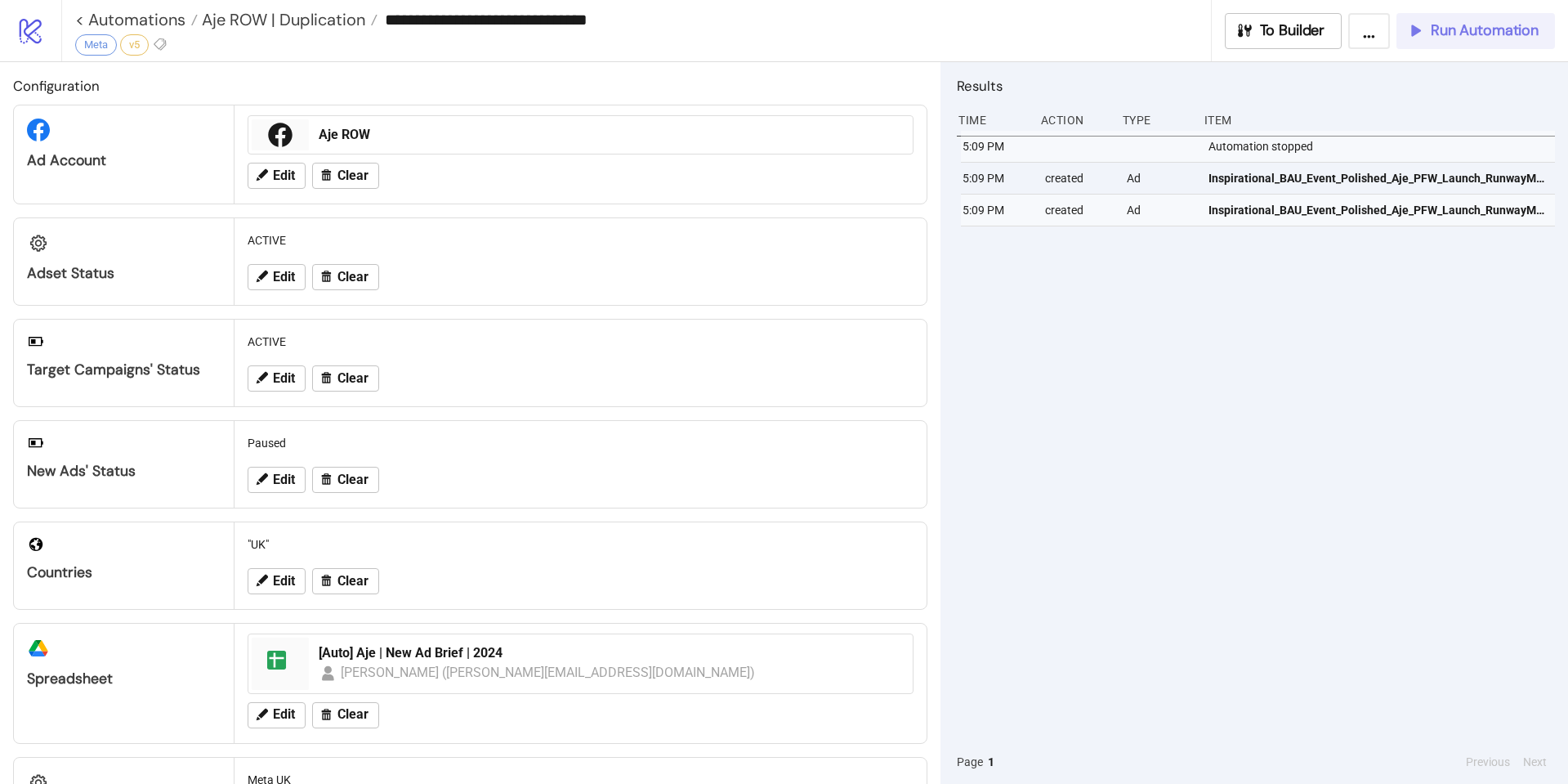
click at [1464, 35] on span "Run Automation" at bounding box center [1484, 30] width 107 height 19
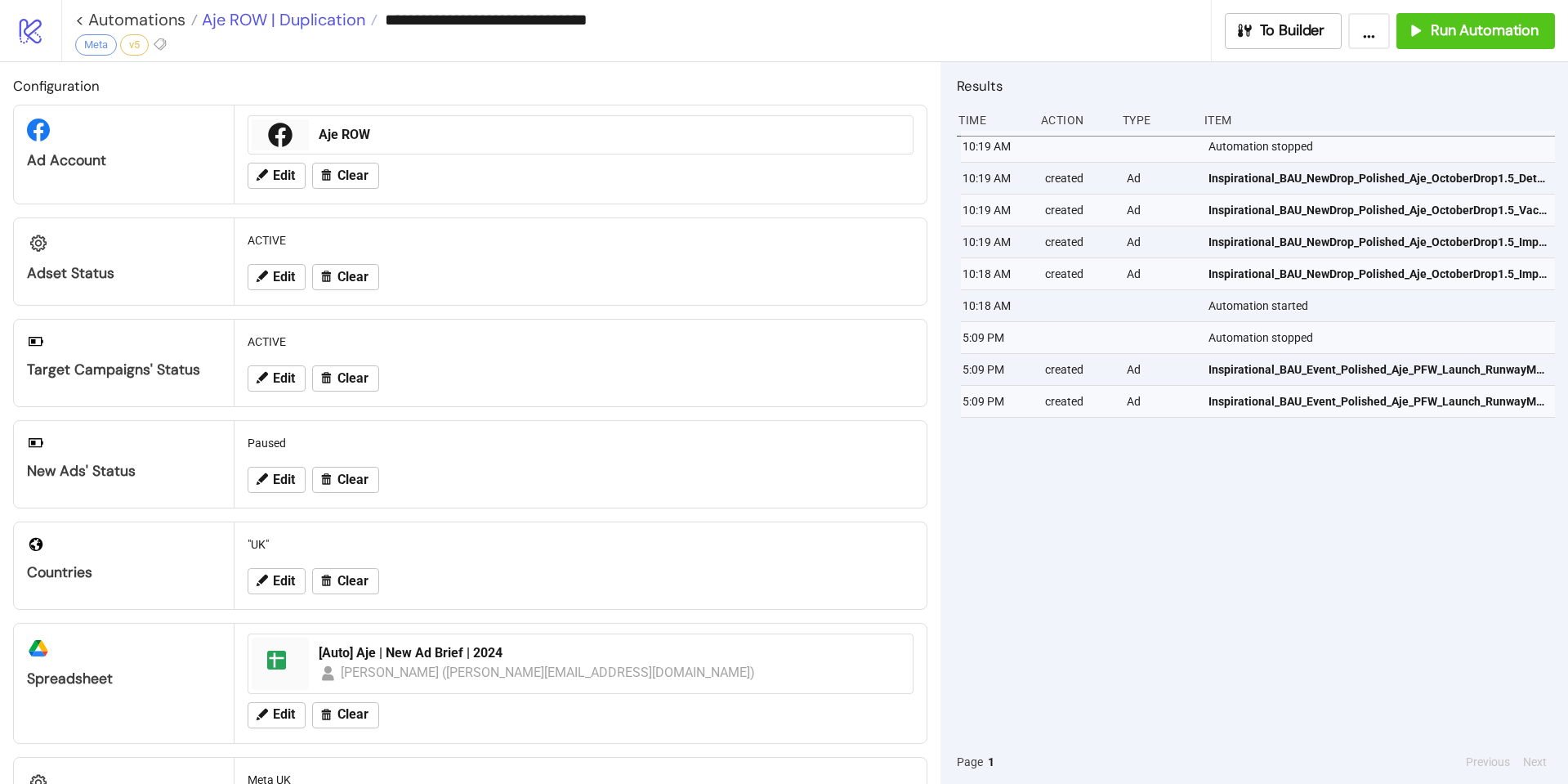
click at [302, 23] on span "Aje ROW | Duplication" at bounding box center [281, 19] width 167 height 21
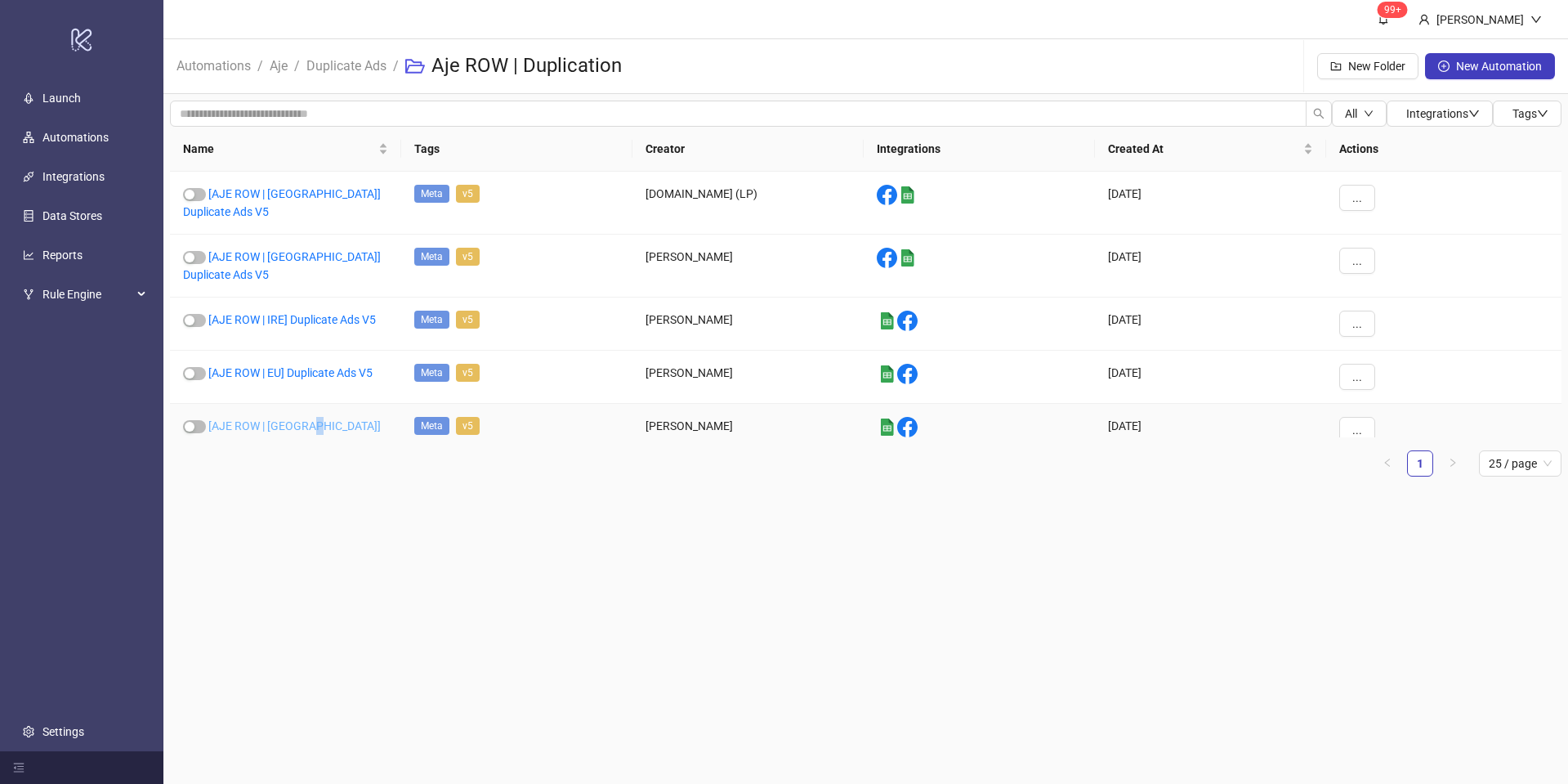
click at [307, 404] on div "[AJE ROW | [GEOGRAPHIC_DATA]] Duplicate Ads V5" at bounding box center [285, 435] width 232 height 63
click at [308, 420] on link "[AJE ROW | [GEOGRAPHIC_DATA]] Duplicate Ads V5" at bounding box center [281, 435] width 198 height 31
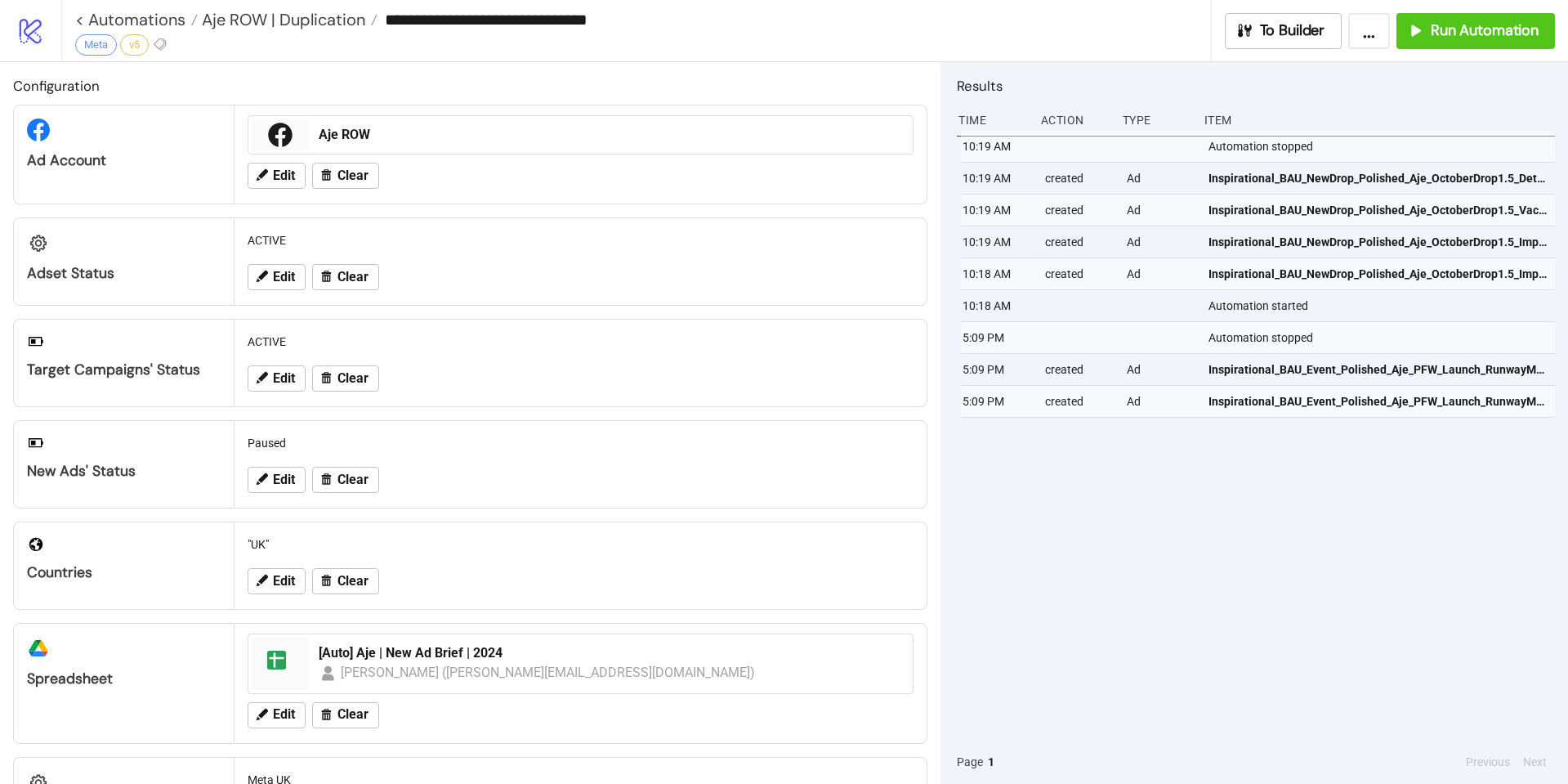
type input "**********"
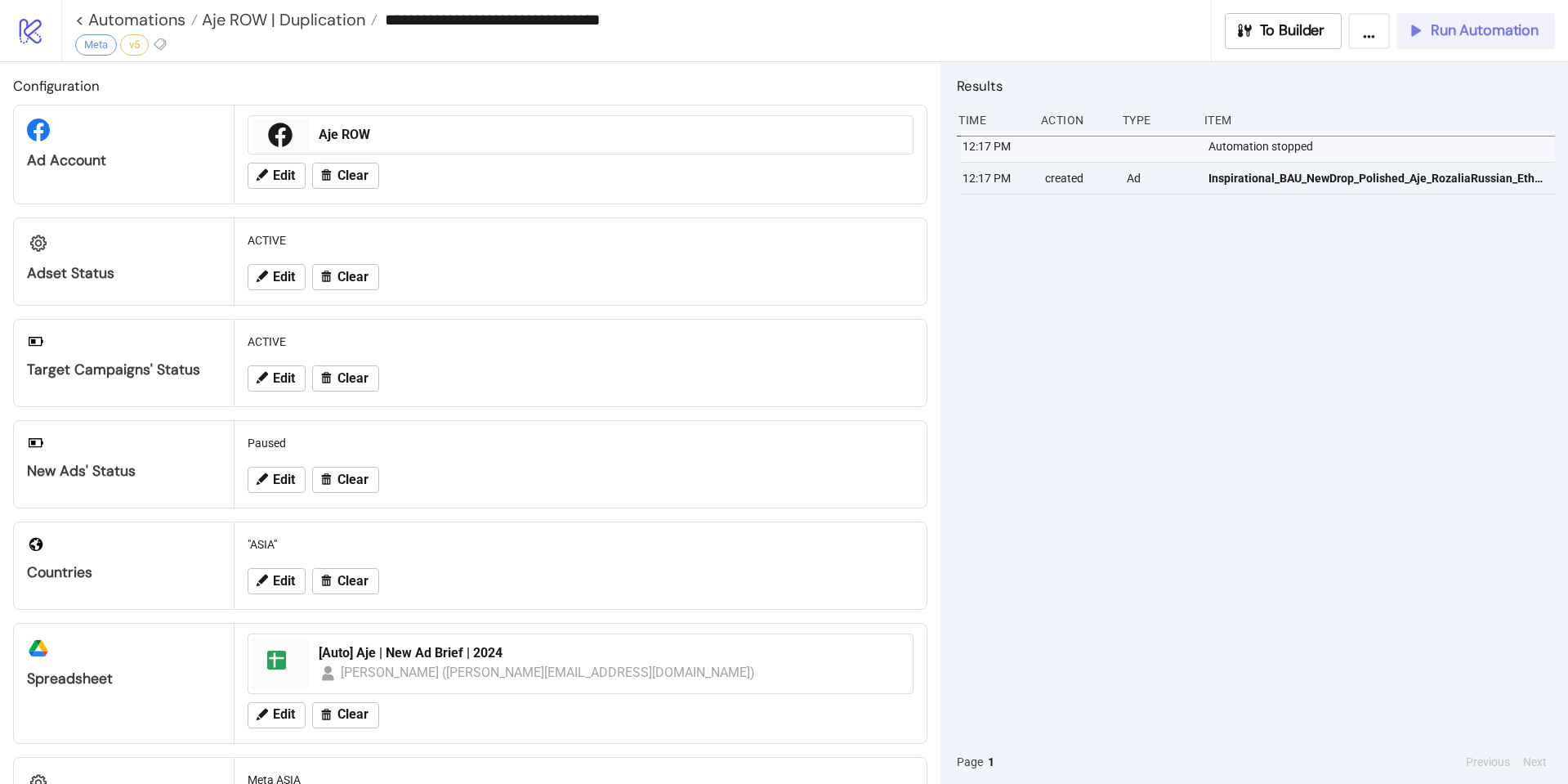
drag, startPoint x: 1416, startPoint y: 17, endPoint x: 1396, endPoint y: 25, distance: 21.5
click at [1417, 18] on button "Run Automation" at bounding box center [1475, 31] width 158 height 36
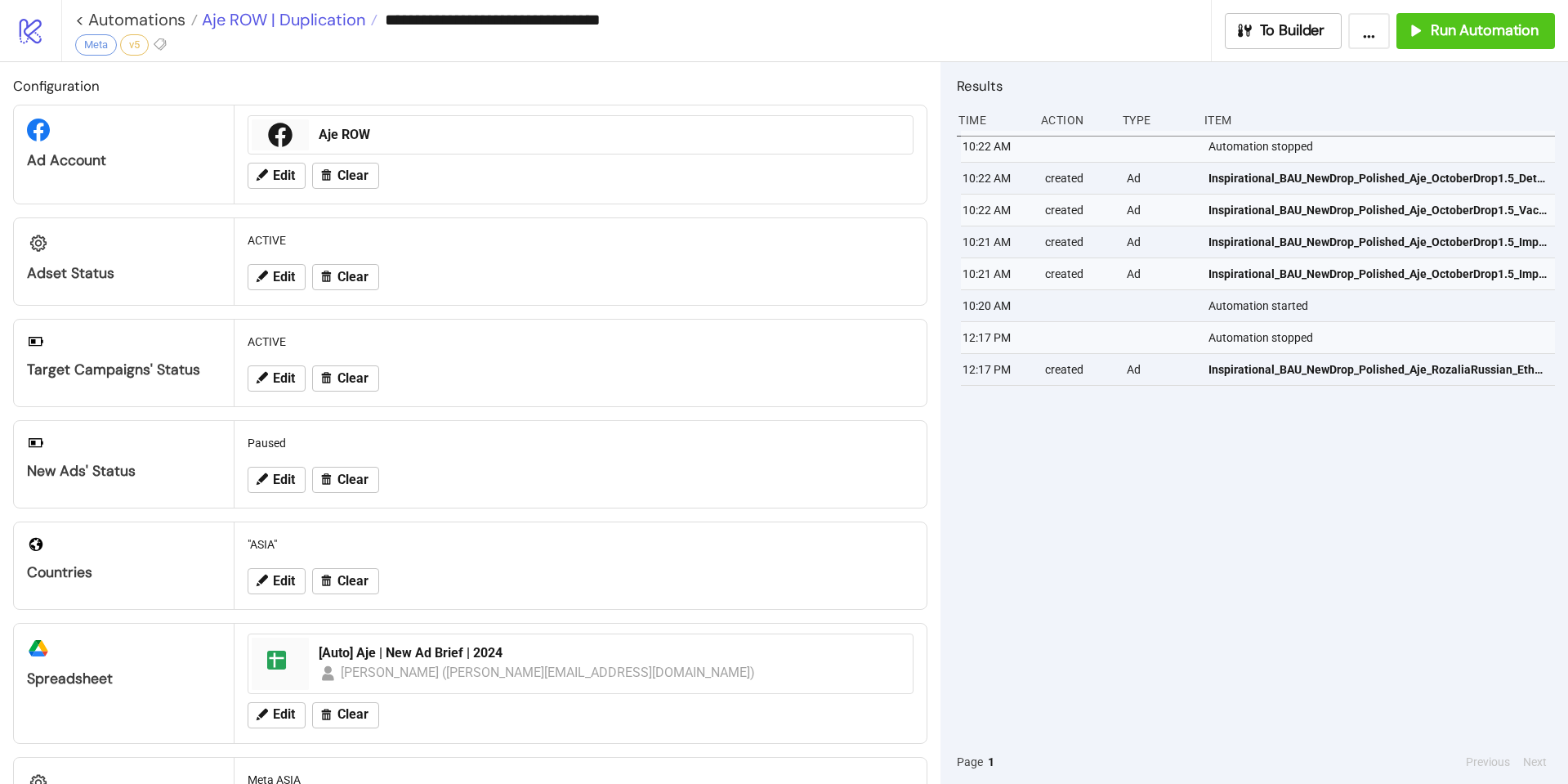
click at [323, 21] on span "Aje ROW | Duplication" at bounding box center [281, 19] width 167 height 21
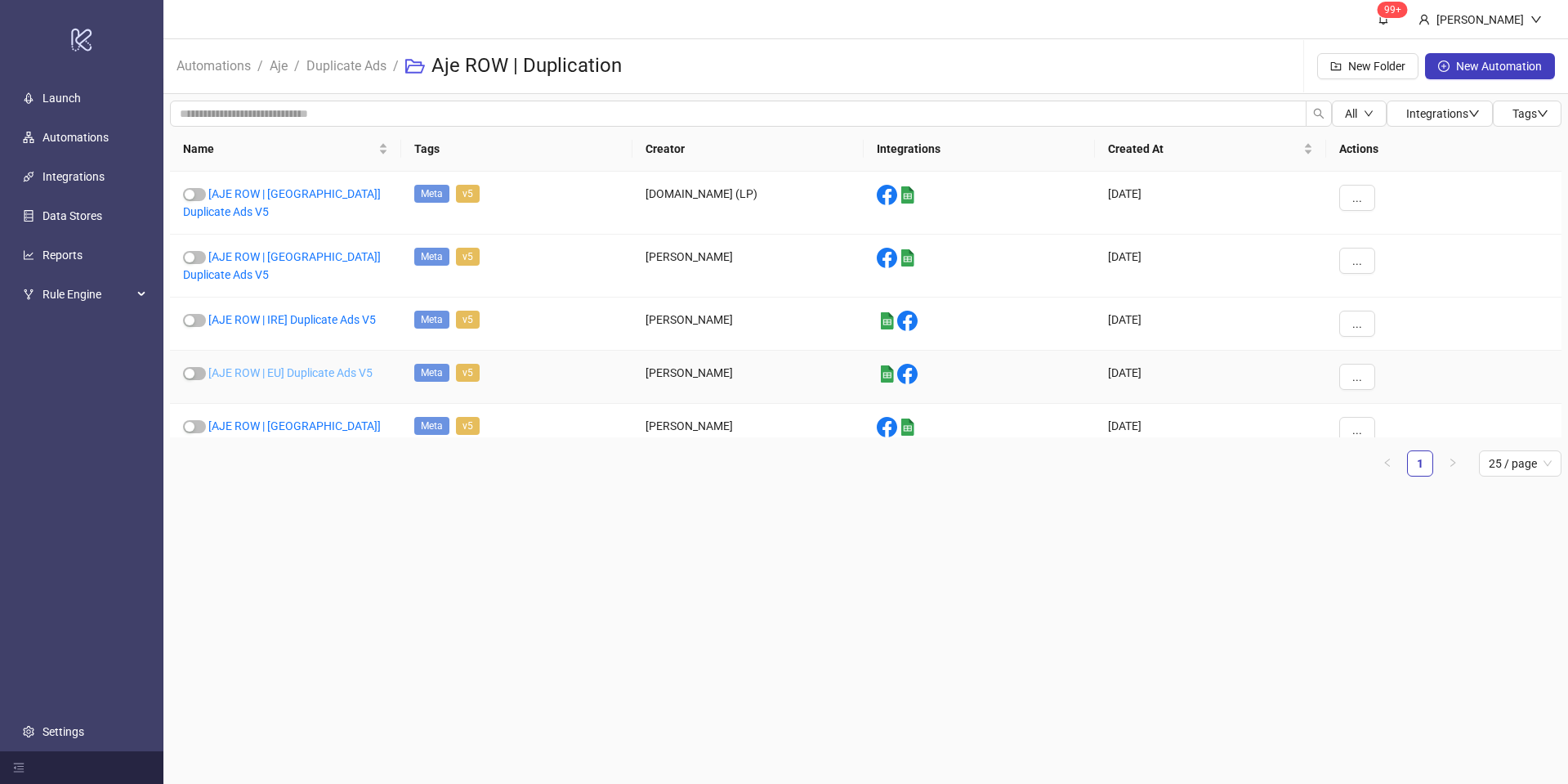
click at [294, 366] on link "[AJE ROW | EU] Duplicate Ads V5" at bounding box center [290, 372] width 164 height 13
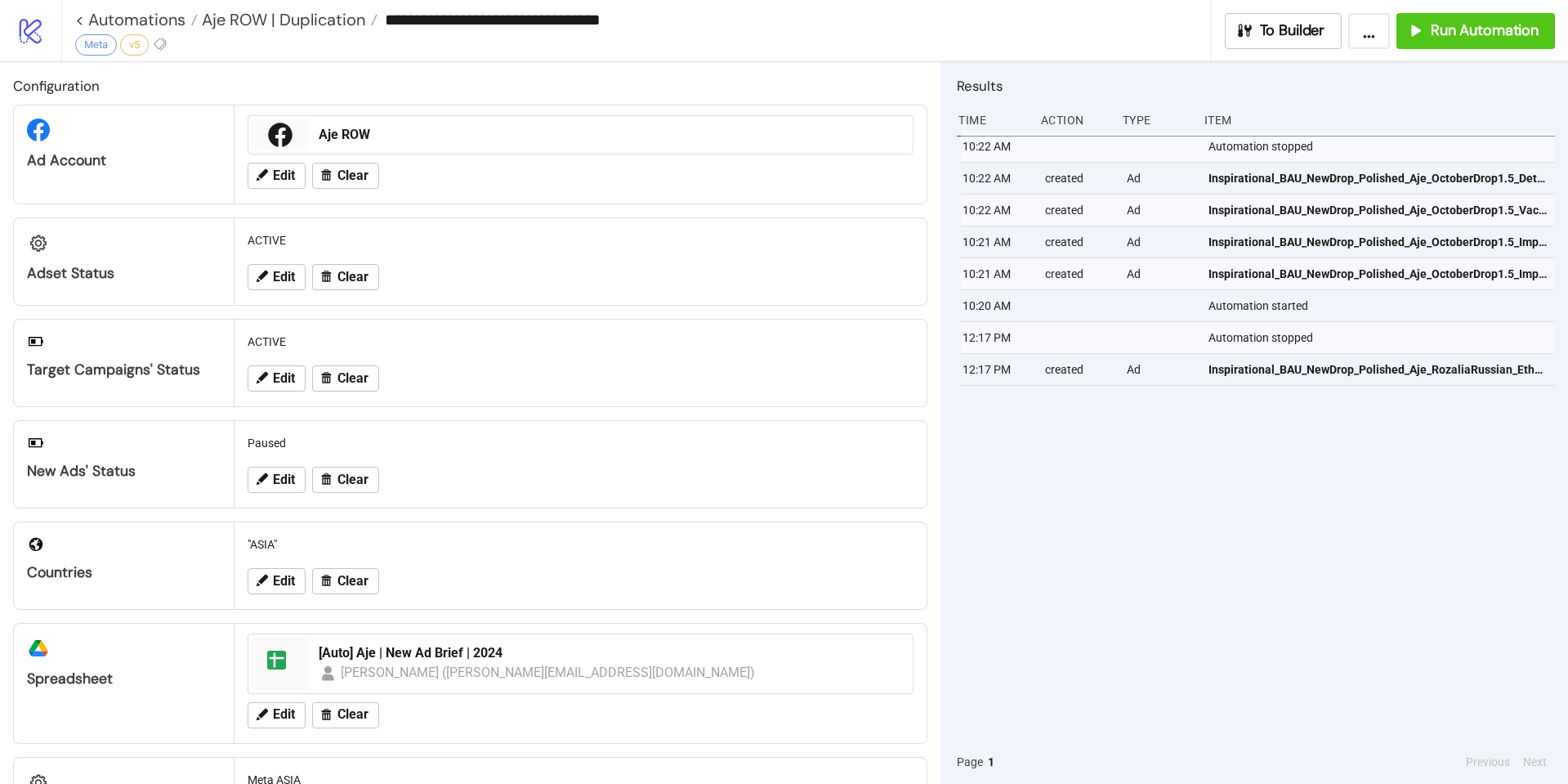
type input "**********"
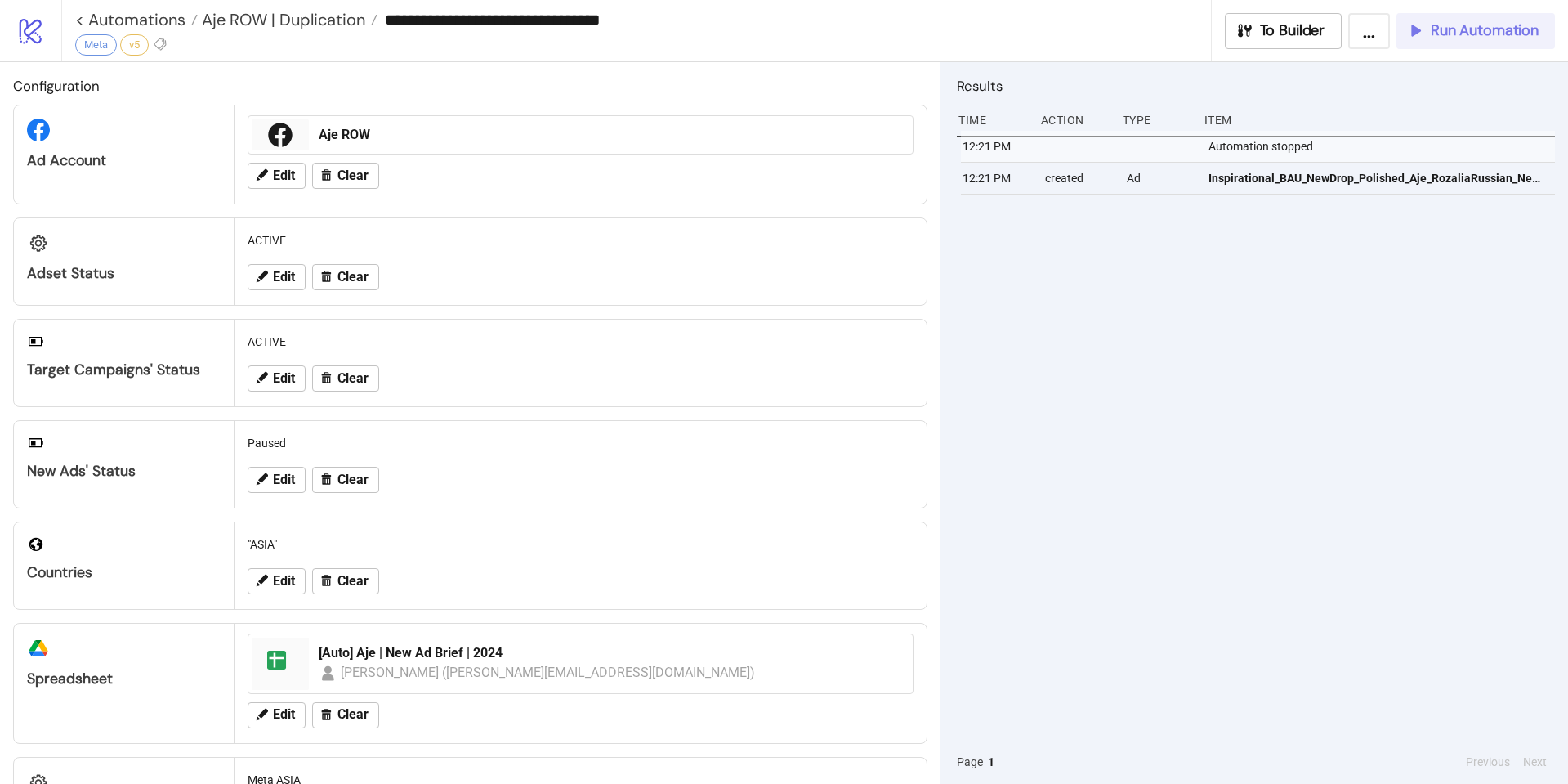
click at [1486, 38] on span "Run Automation" at bounding box center [1484, 30] width 107 height 19
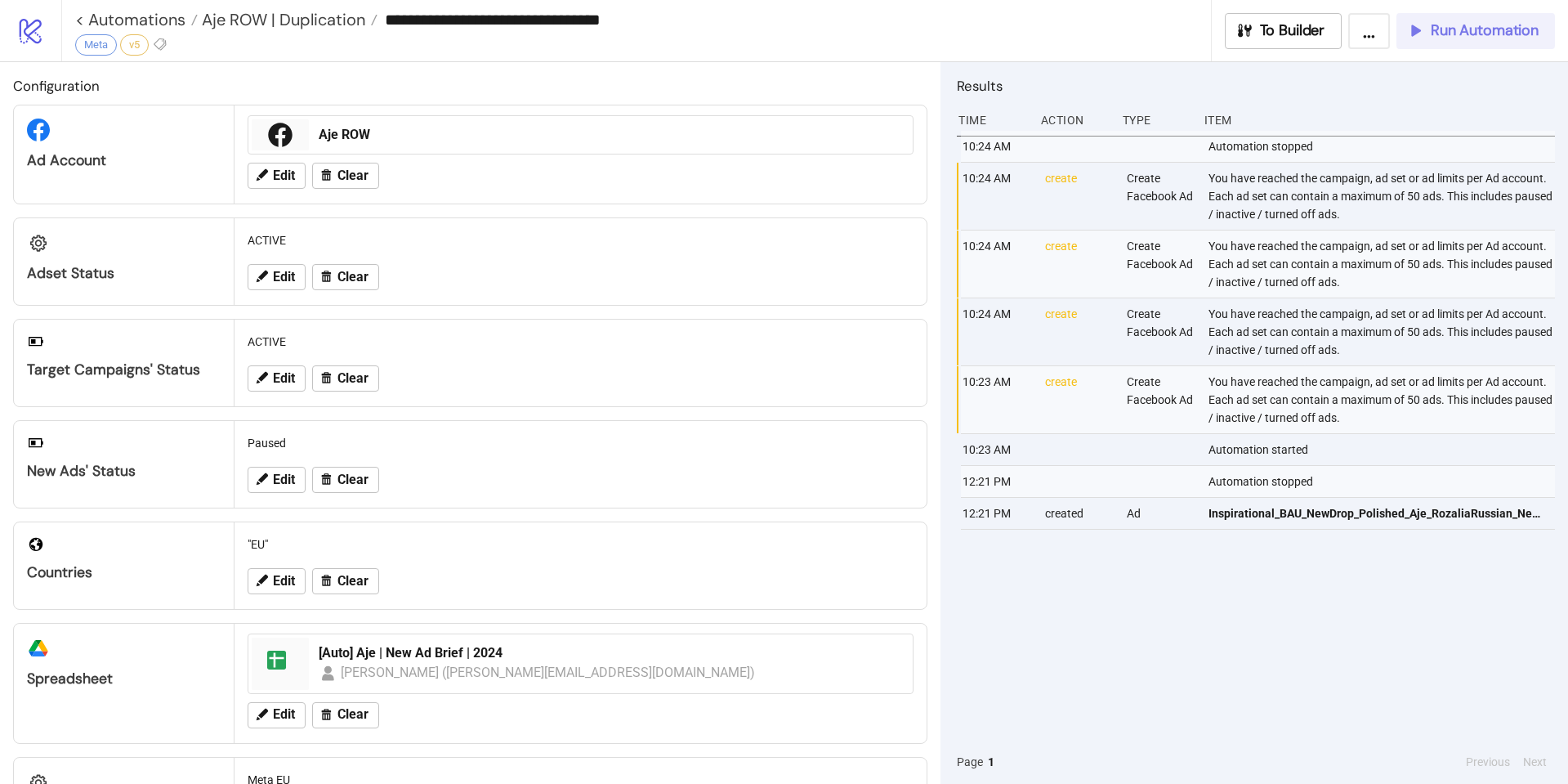
click at [1463, 37] on span "Run Automation" at bounding box center [1484, 30] width 107 height 19
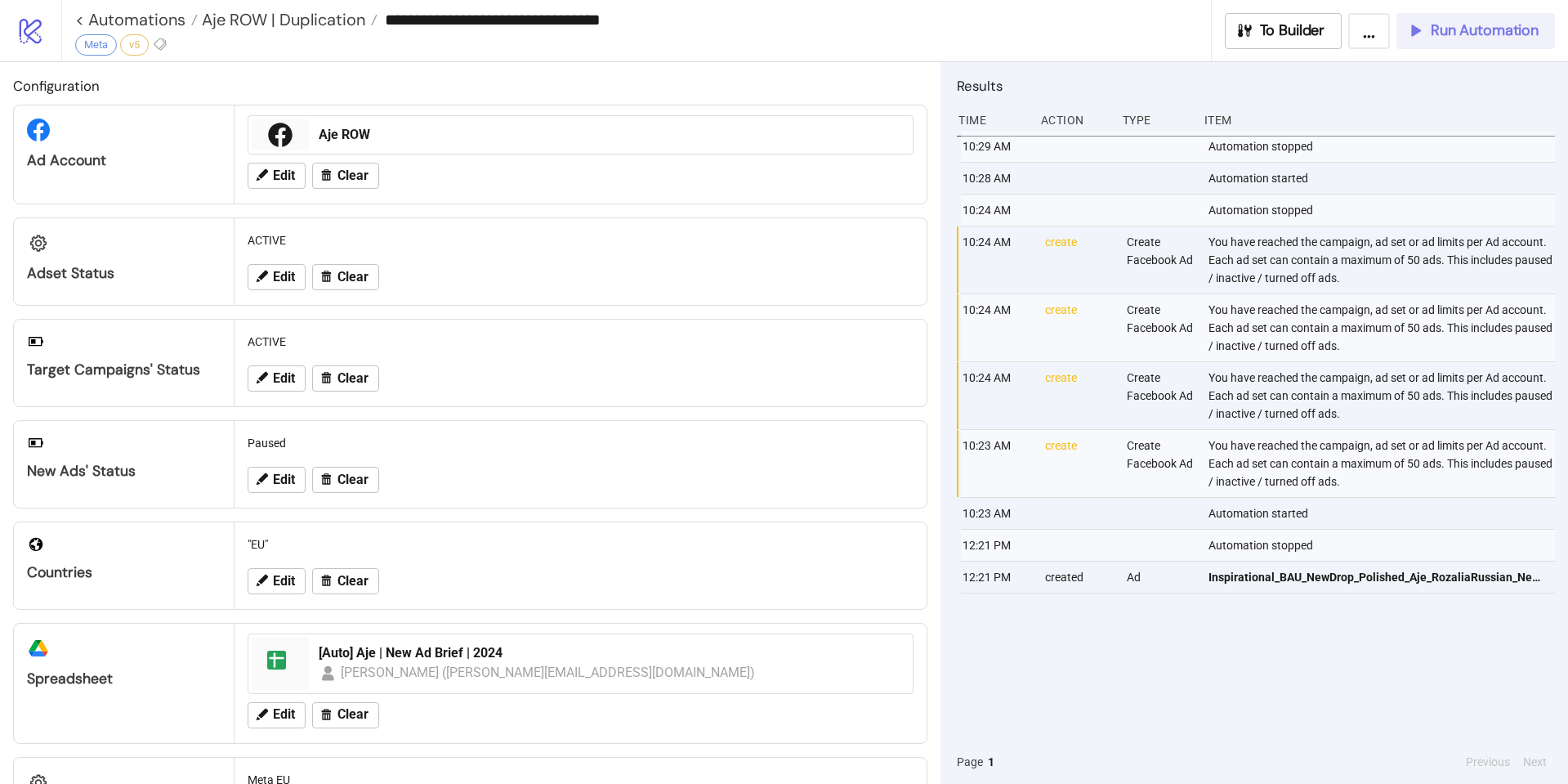
click at [1441, 37] on span "Run Automation" at bounding box center [1484, 30] width 107 height 19
